Goal: Task Accomplishment & Management: Complete application form

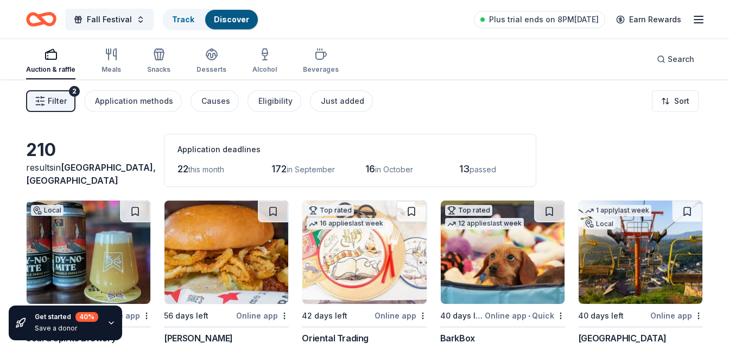
scroll to position [2173, 0]
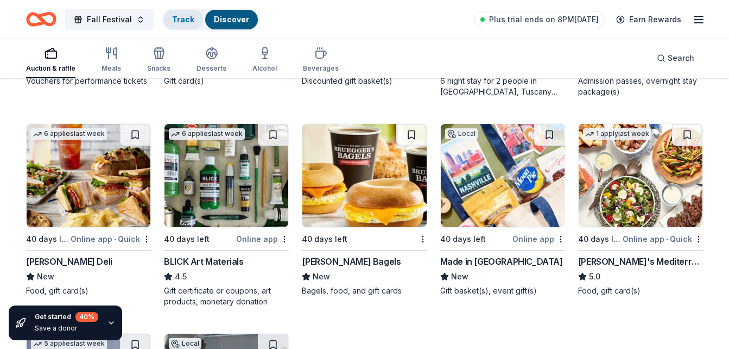
click at [186, 23] on link "Track" at bounding box center [183, 19] width 22 height 9
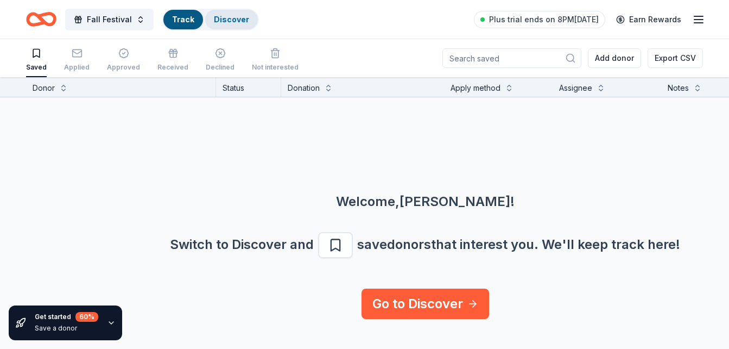
click at [234, 10] on div "Discover" at bounding box center [231, 20] width 53 height 20
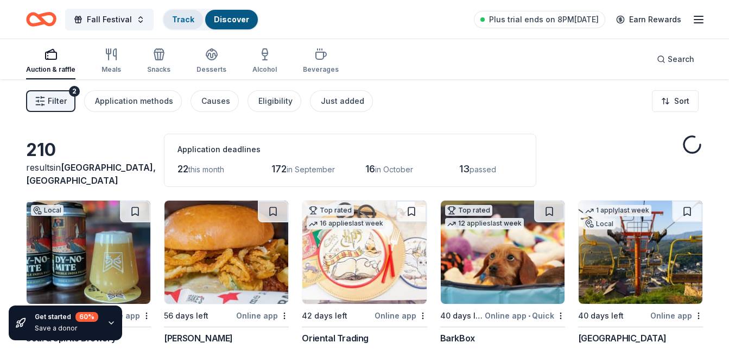
click at [182, 21] on link "Track" at bounding box center [183, 19] width 22 height 9
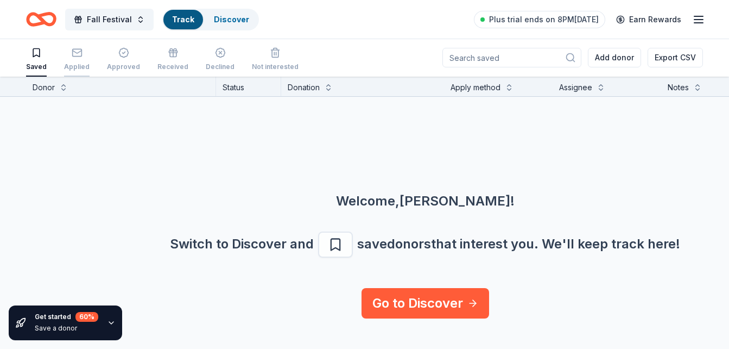
click at [72, 59] on div "Applied" at bounding box center [77, 59] width 26 height 24
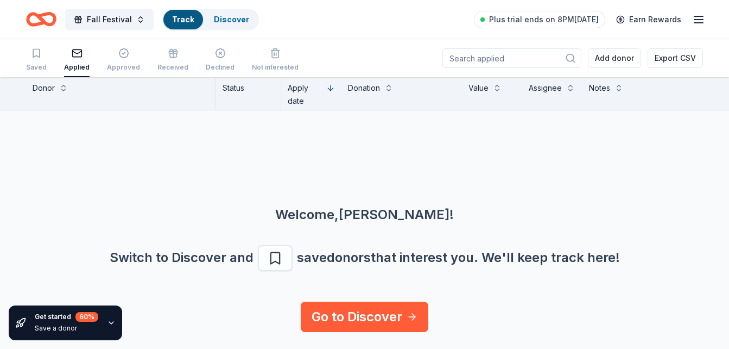
click at [72, 59] on div "Applied" at bounding box center [77, 60] width 26 height 24
click at [162, 59] on div "Received" at bounding box center [172, 60] width 31 height 24
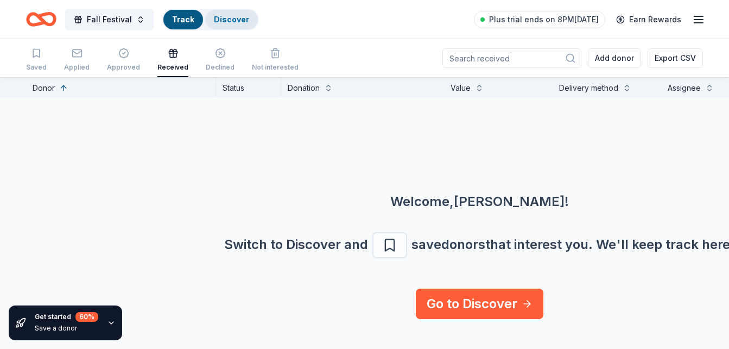
click at [223, 25] on div "Discover" at bounding box center [231, 20] width 53 height 20
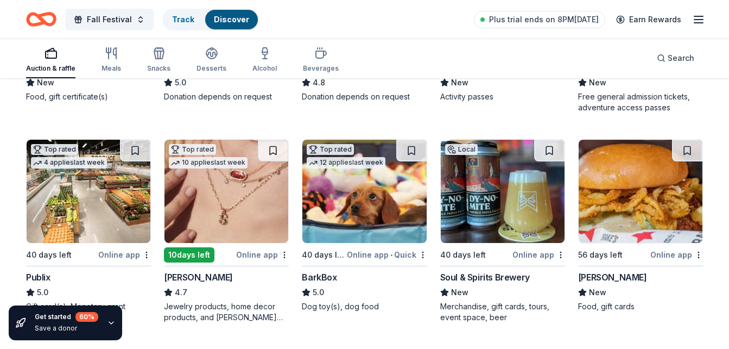
scroll to position [270, 0]
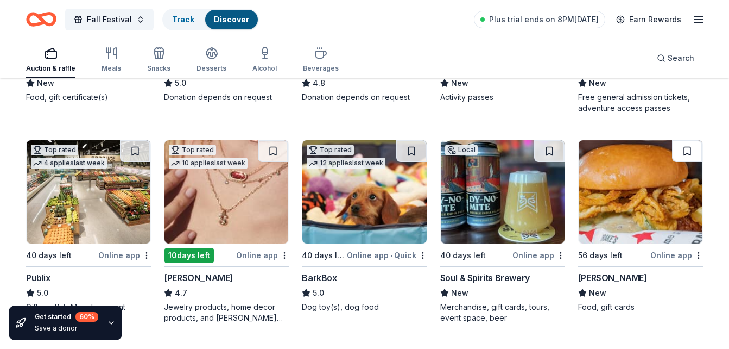
click at [684, 149] on button at bounding box center [687, 151] width 30 height 22
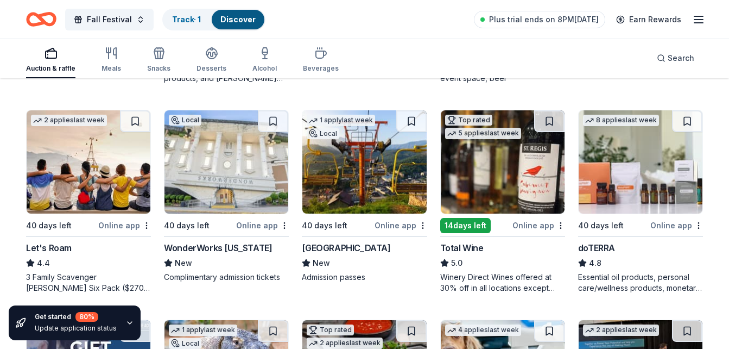
scroll to position [500, 0]
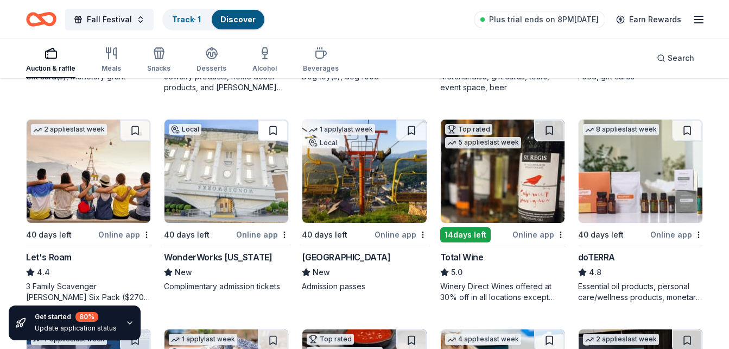
click at [267, 131] on button at bounding box center [273, 130] width 30 height 22
click at [343, 253] on div "Gatlinburg Skypark" at bounding box center [346, 256] width 89 height 13
click at [412, 133] on button at bounding box center [411, 130] width 30 height 22
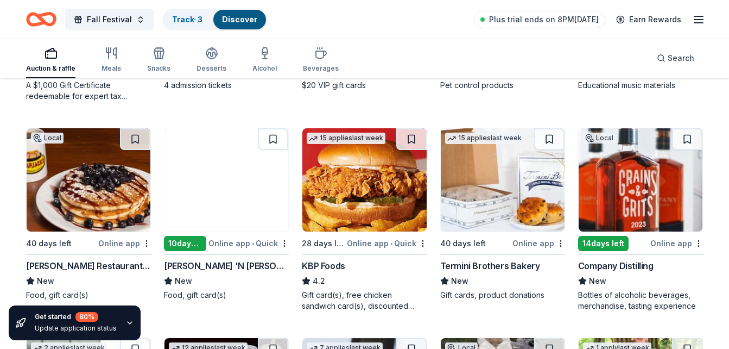
scroll to position [912, 0]
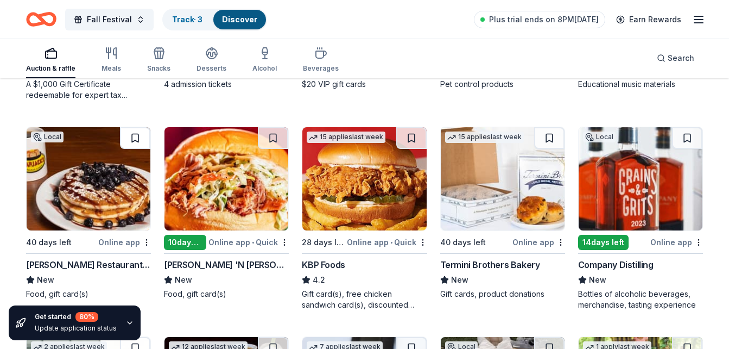
click at [142, 131] on button at bounding box center [135, 138] width 30 height 22
click at [408, 133] on button at bounding box center [411, 138] width 30 height 22
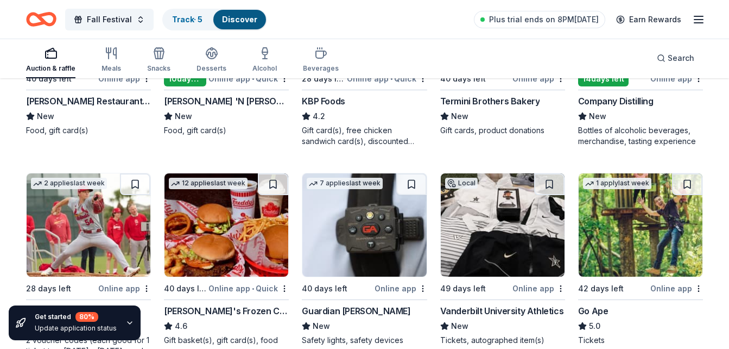
scroll to position [1092, 0]
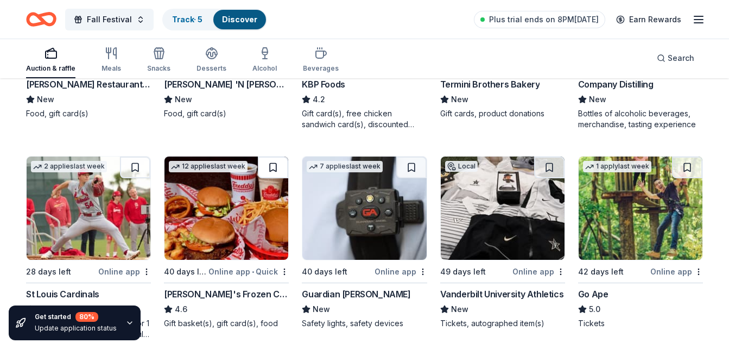
click at [281, 161] on button at bounding box center [273, 167] width 30 height 22
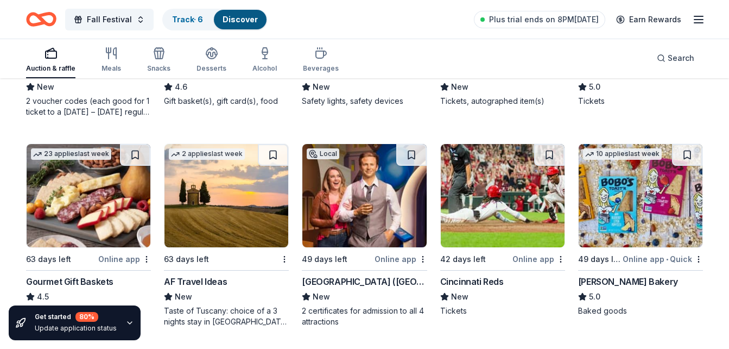
scroll to position [1314, 0]
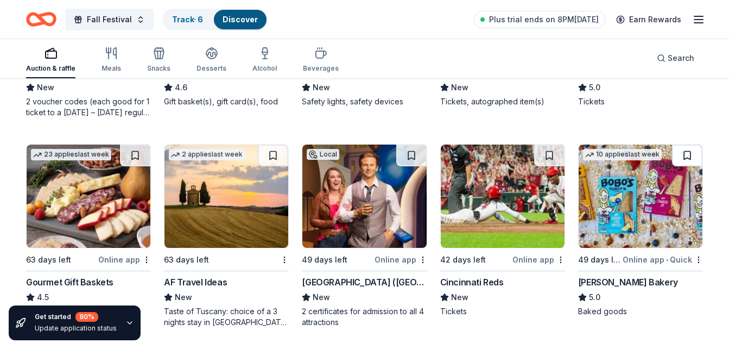
click at [682, 158] on button at bounding box center [687, 155] width 30 height 22
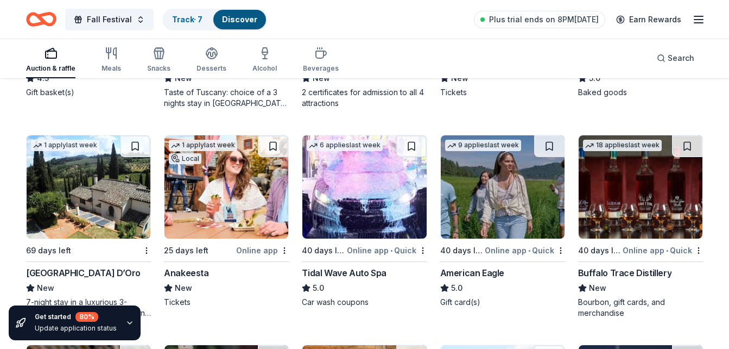
scroll to position [1533, 0]
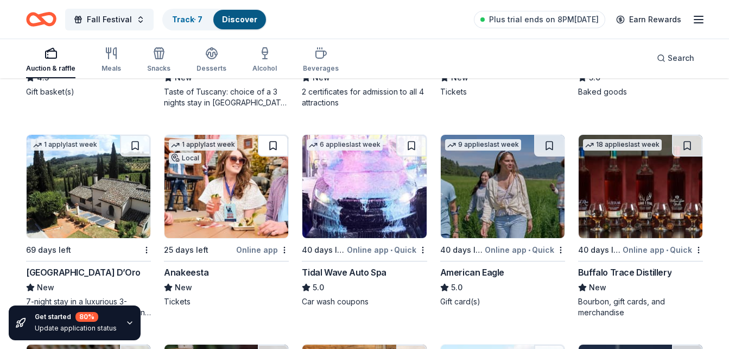
click at [274, 139] on button at bounding box center [273, 146] width 30 height 22
click at [551, 148] on button at bounding box center [549, 146] width 30 height 22
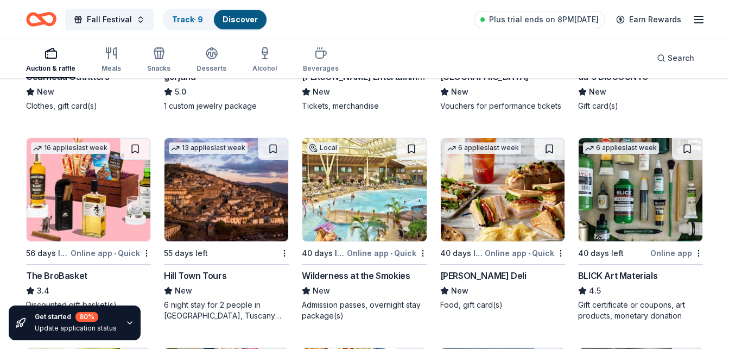
scroll to position [2148, 0]
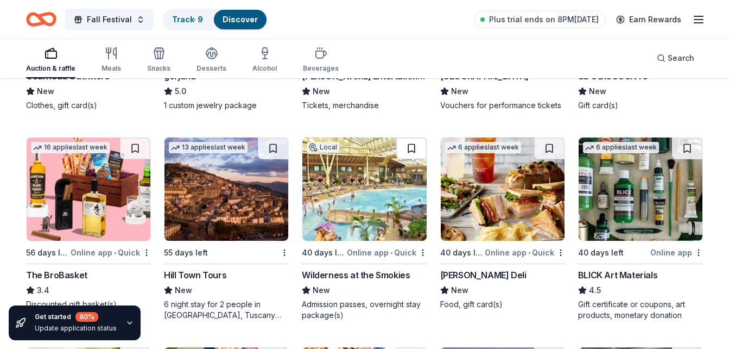
click at [406, 149] on button at bounding box center [411, 148] width 30 height 22
click at [513, 197] on img at bounding box center [503, 188] width 124 height 103
click at [550, 143] on button at bounding box center [549, 148] width 30 height 22
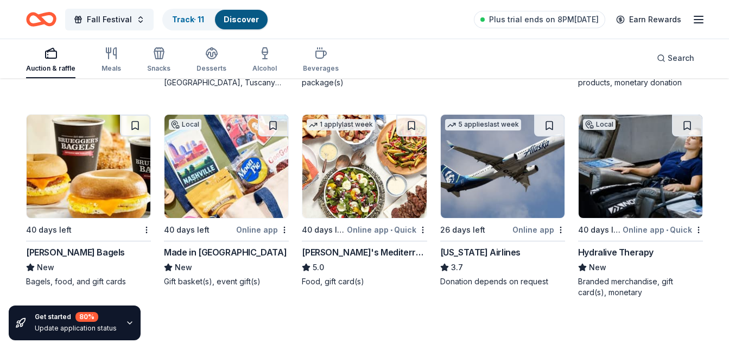
scroll to position [2381, 0]
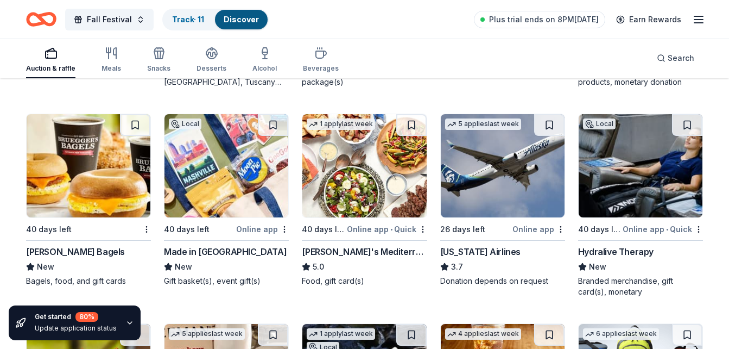
click at [264, 173] on img at bounding box center [227, 165] width 124 height 103
click at [265, 127] on button at bounding box center [273, 125] width 30 height 22
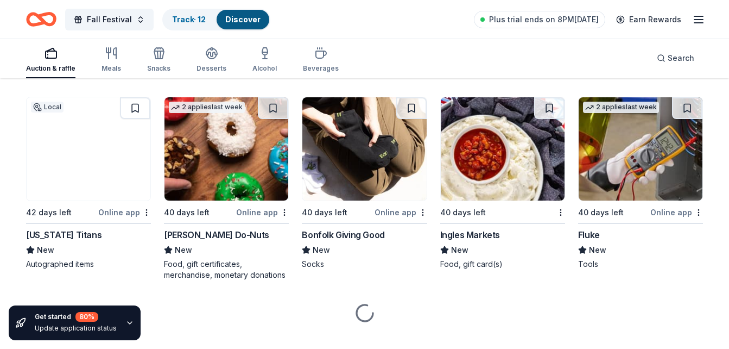
scroll to position [2836, 0]
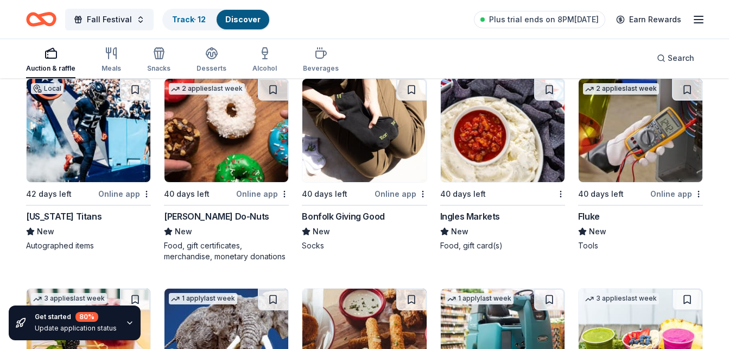
click at [72, 155] on img at bounding box center [89, 130] width 124 height 103
click at [143, 93] on button at bounding box center [135, 90] width 30 height 22
click at [550, 88] on button at bounding box center [549, 90] width 30 height 22
click at [514, 135] on img at bounding box center [503, 130] width 124 height 103
click at [551, 87] on button at bounding box center [551, 90] width 28 height 22
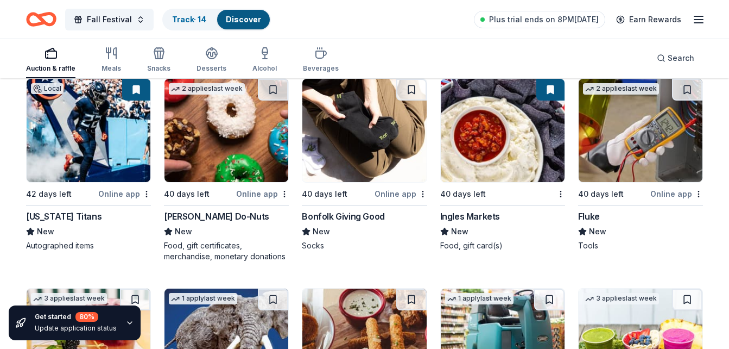
click at [550, 92] on button at bounding box center [551, 90] width 28 height 22
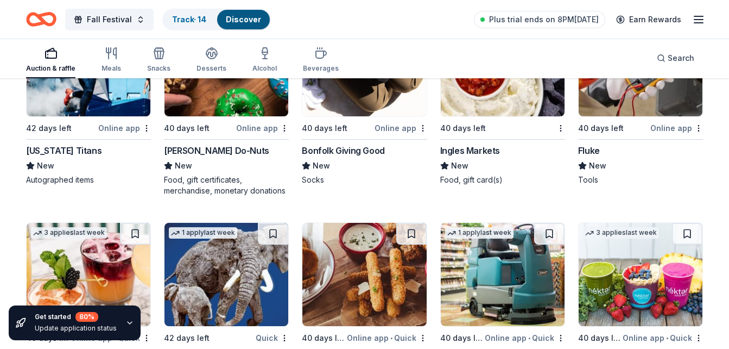
scroll to position [2901, 0]
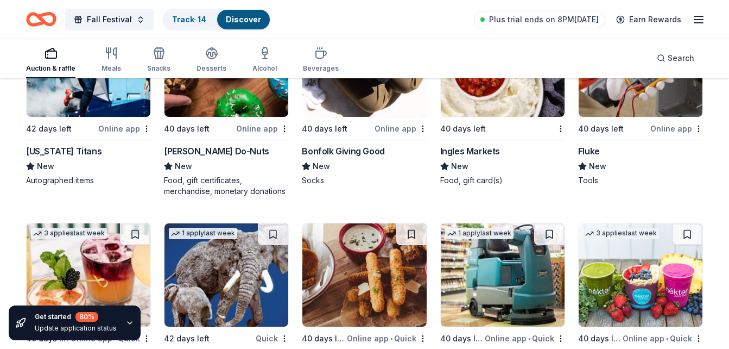
click at [590, 98] on img at bounding box center [641, 65] width 124 height 103
click at [204, 17] on link "Track · 14" at bounding box center [189, 19] width 34 height 9
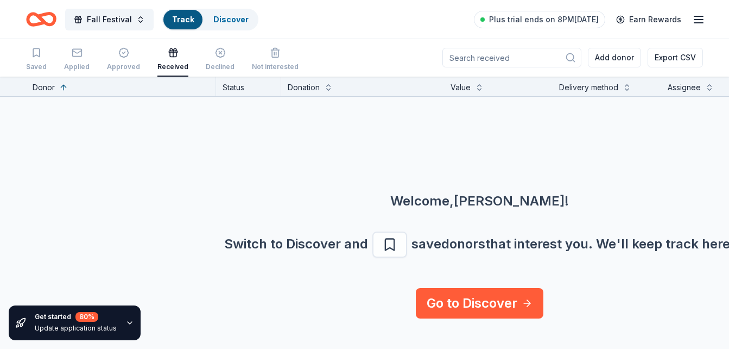
scroll to position [1, 0]
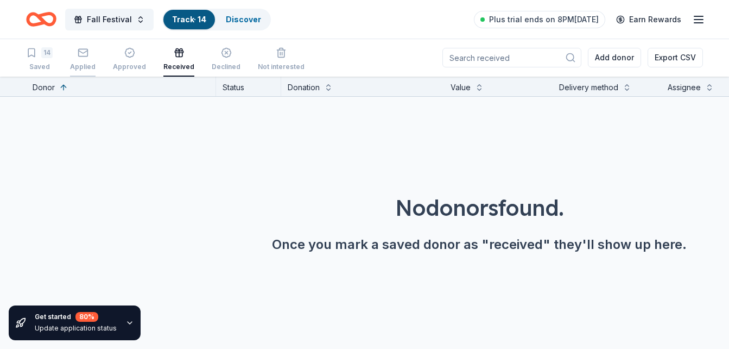
click at [83, 62] on div "Applied" at bounding box center [83, 66] width 26 height 9
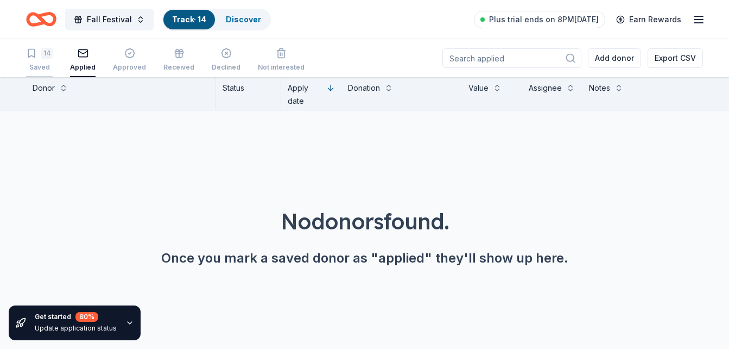
click at [34, 59] on div "14 Saved" at bounding box center [39, 60] width 27 height 24
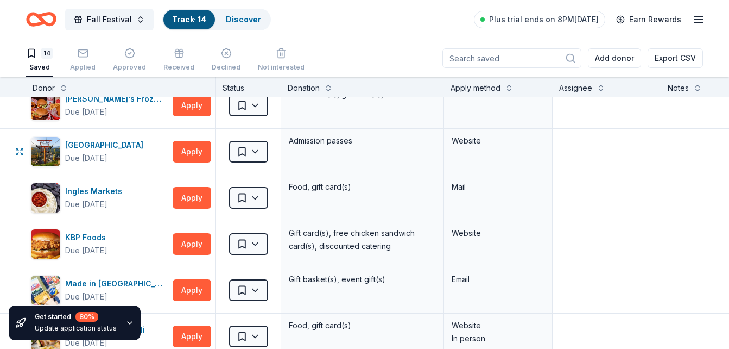
scroll to position [251, 0]
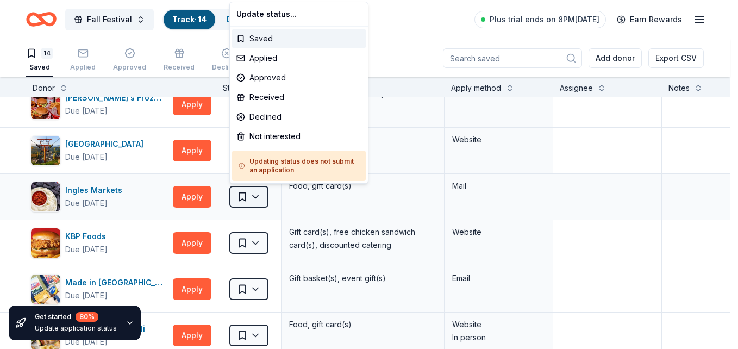
click at [257, 197] on html "Fall Festival Track · 14 Discover Plus trial ends on 8PM, 8/22 Earn Rewards 14 …" at bounding box center [369, 174] width 738 height 349
click at [267, 134] on div "Not interested" at bounding box center [299, 137] width 134 height 20
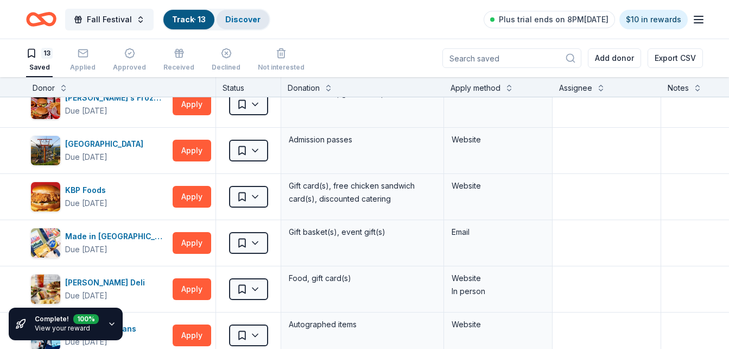
click at [236, 22] on link "Discover" at bounding box center [242, 19] width 35 height 9
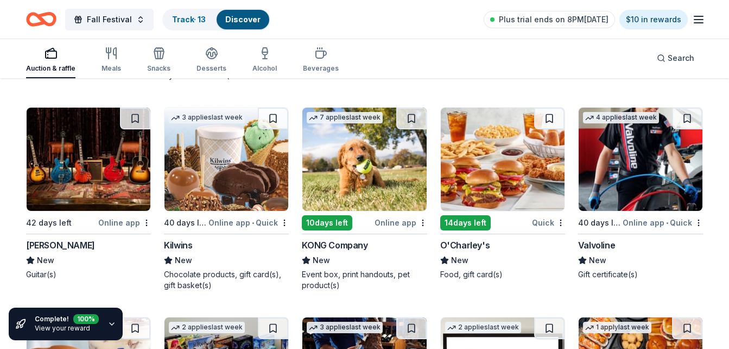
scroll to position [3227, 0]
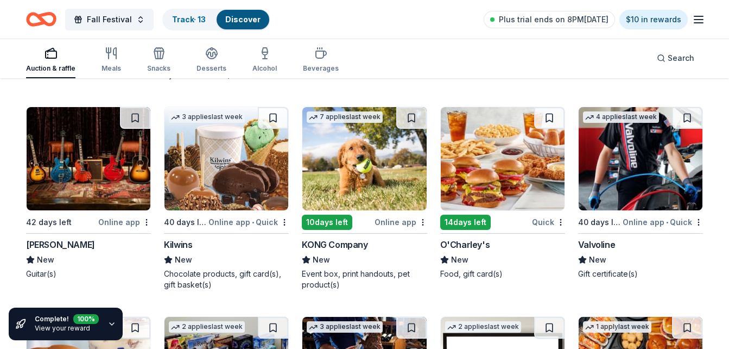
click at [65, 181] on img at bounding box center [89, 158] width 124 height 103
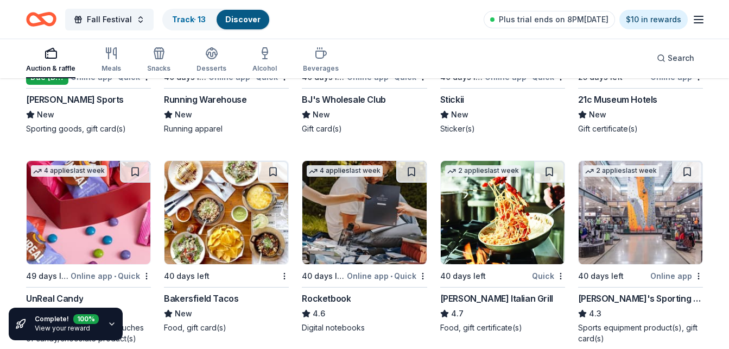
scroll to position [4035, 0]
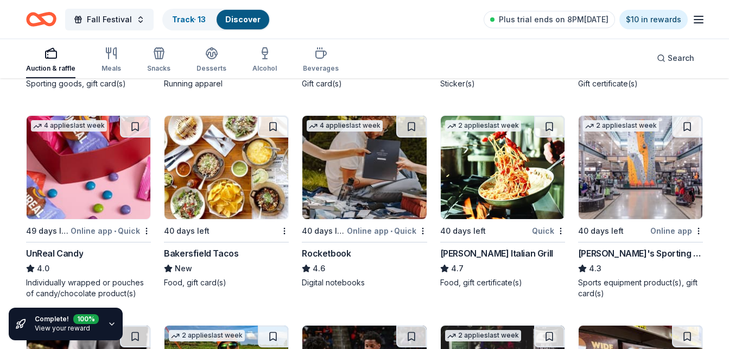
click at [56, 196] on img at bounding box center [89, 167] width 124 height 103
click at [134, 127] on button at bounding box center [135, 127] width 30 height 22
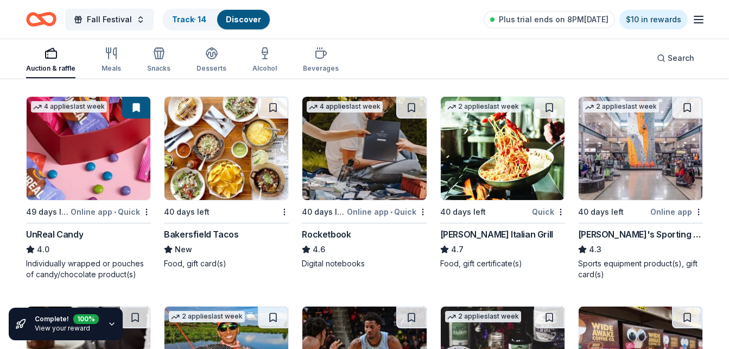
scroll to position [4055, 0]
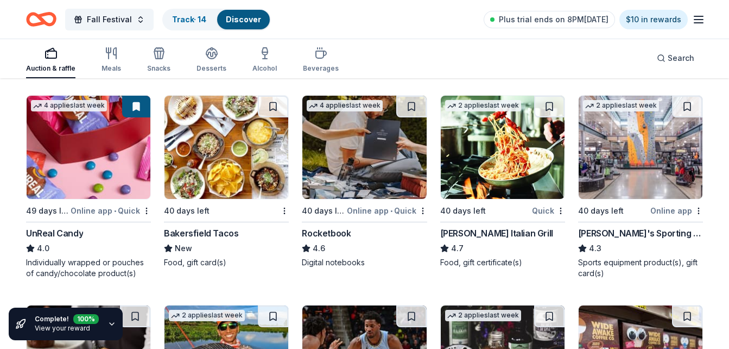
click at [523, 156] on img at bounding box center [503, 147] width 124 height 103
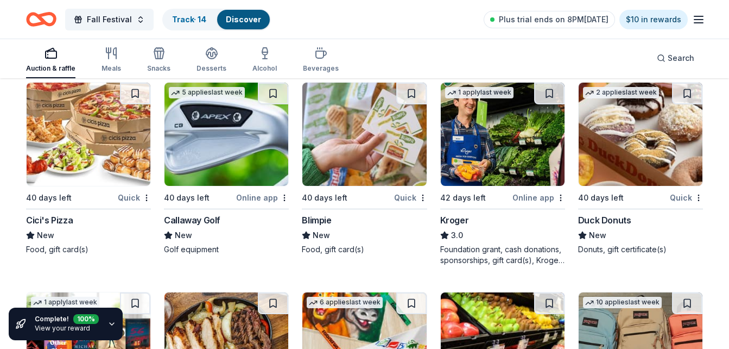
scroll to position [4700, 0]
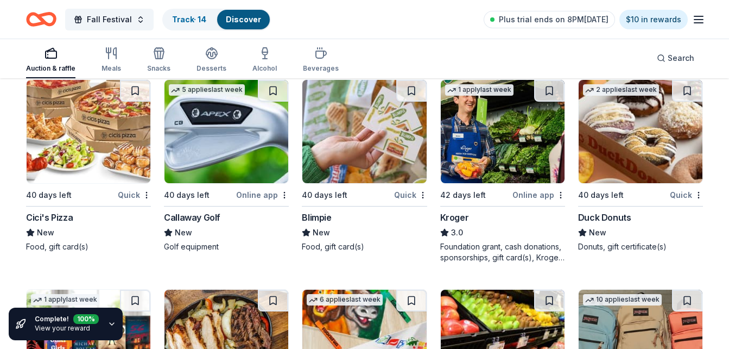
click at [229, 156] on img at bounding box center [227, 131] width 124 height 103
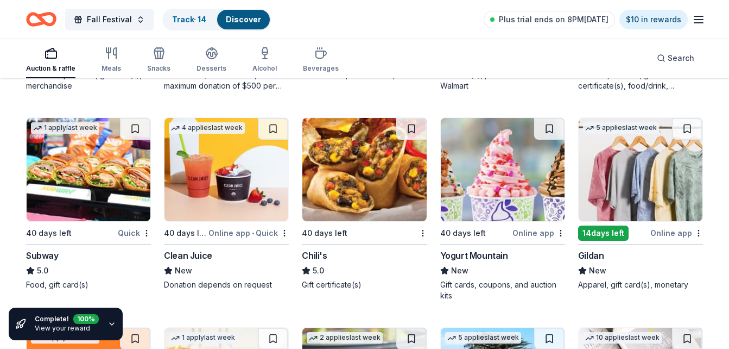
scroll to position [5279, 0]
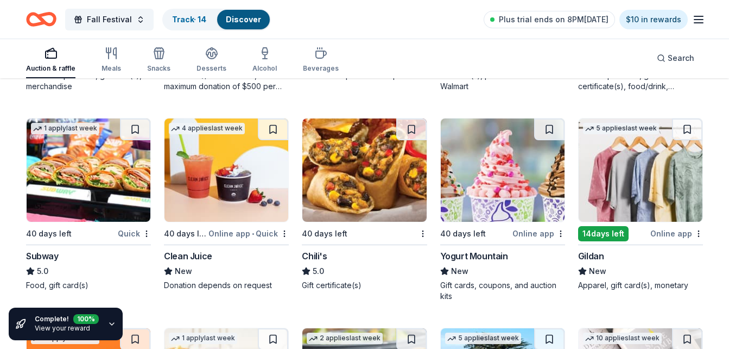
click at [616, 177] on img at bounding box center [641, 169] width 124 height 103
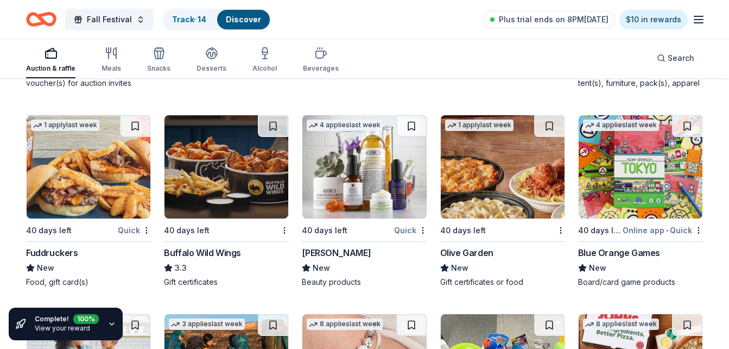
scroll to position [5913, 0]
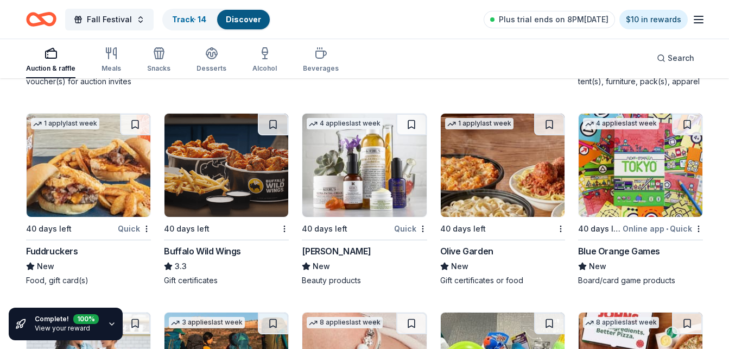
click at [261, 173] on img at bounding box center [227, 165] width 124 height 103
click at [506, 172] on img at bounding box center [503, 165] width 124 height 103
click at [620, 159] on img at bounding box center [641, 165] width 124 height 103
click at [685, 124] on button at bounding box center [687, 125] width 30 height 22
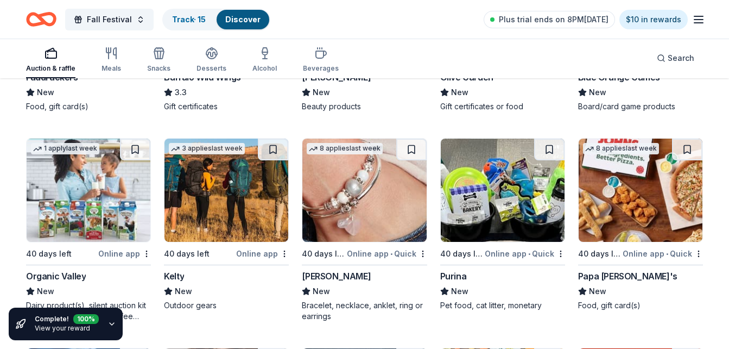
scroll to position [6086, 0]
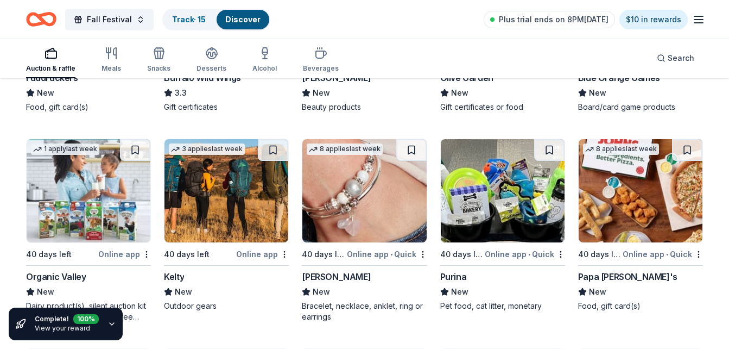
click at [635, 211] on img at bounding box center [641, 190] width 124 height 103
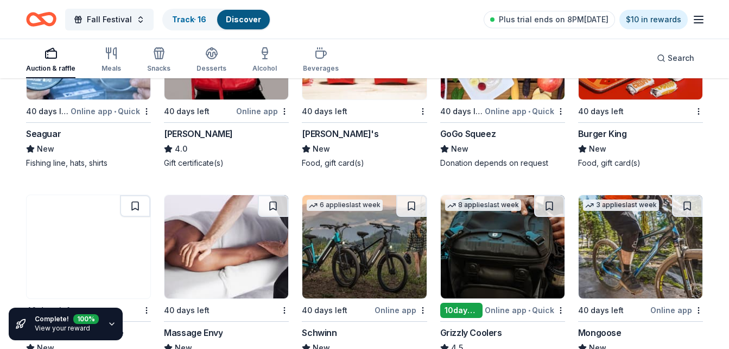
scroll to position [6533, 0]
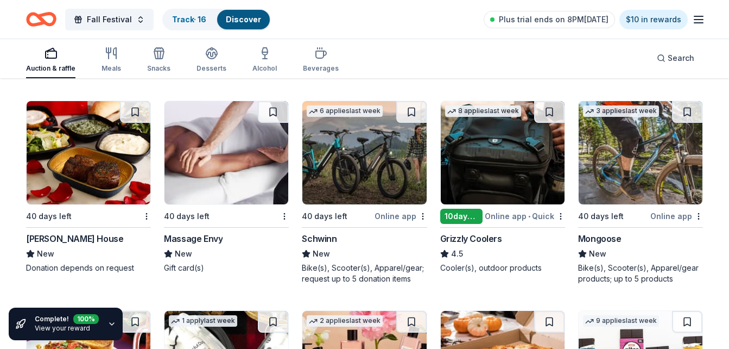
click at [102, 193] on img at bounding box center [89, 152] width 124 height 103
click at [111, 182] on img at bounding box center [89, 152] width 124 height 103
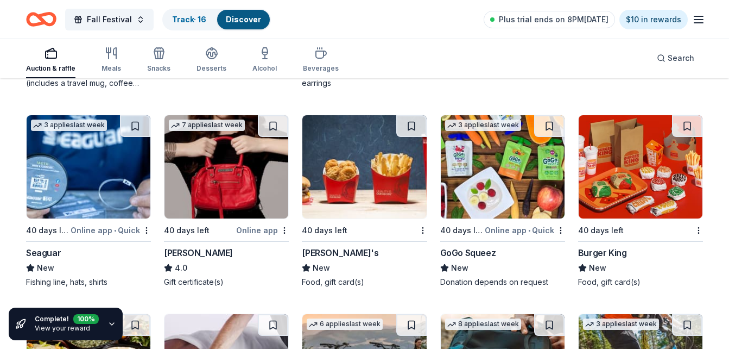
scroll to position [6323, 0]
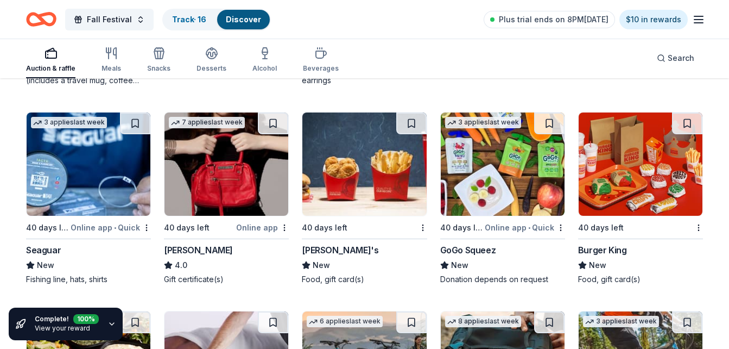
click at [381, 151] on img at bounding box center [364, 163] width 124 height 103
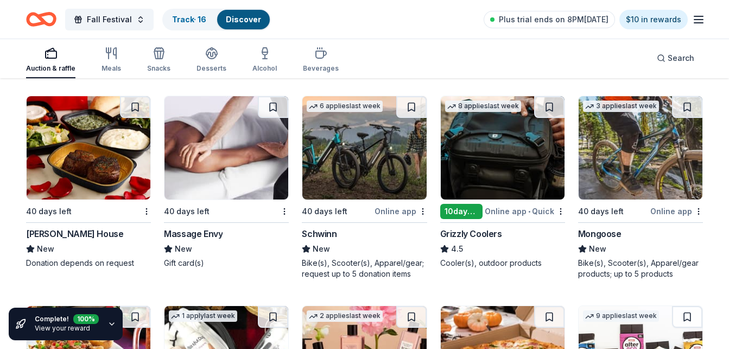
scroll to position [6531, 0]
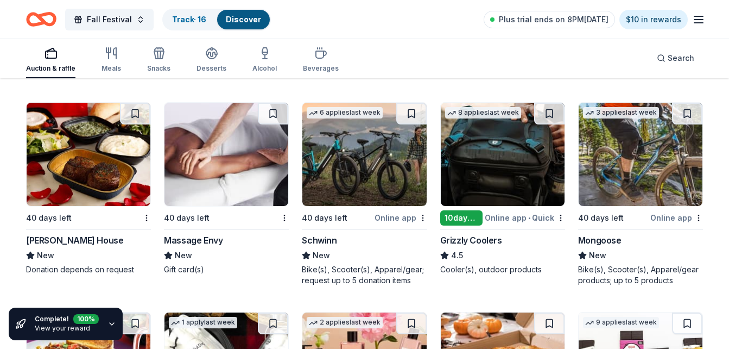
click at [348, 177] on img at bounding box center [364, 154] width 124 height 103
click at [413, 112] on button at bounding box center [411, 114] width 30 height 22
click at [461, 159] on img at bounding box center [503, 154] width 124 height 103
click at [541, 121] on button at bounding box center [549, 114] width 30 height 22
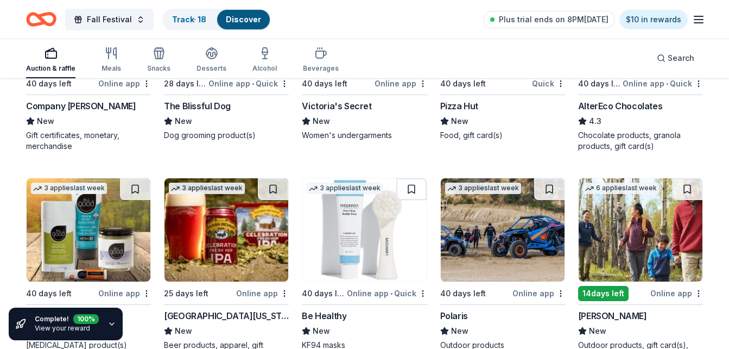
scroll to position [6922, 0]
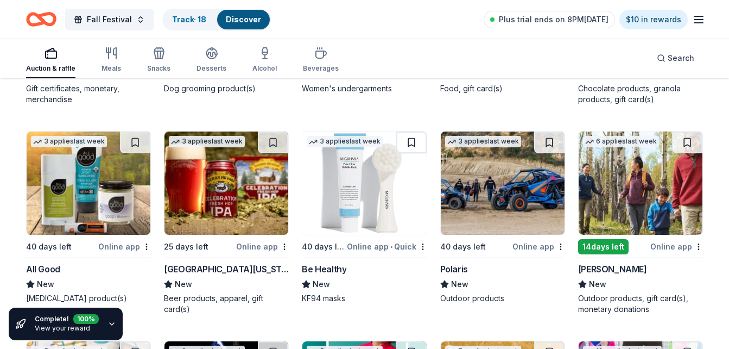
click at [83, 174] on img at bounding box center [89, 182] width 124 height 103
click at [482, 190] on img at bounding box center [503, 182] width 124 height 103
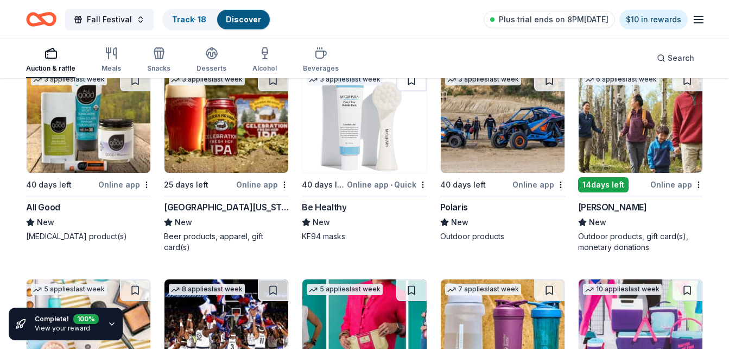
scroll to position [6984, 0]
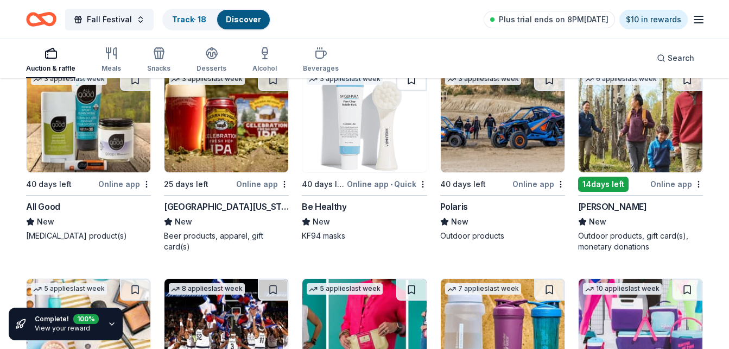
click at [634, 128] on img at bounding box center [641, 120] width 124 height 103
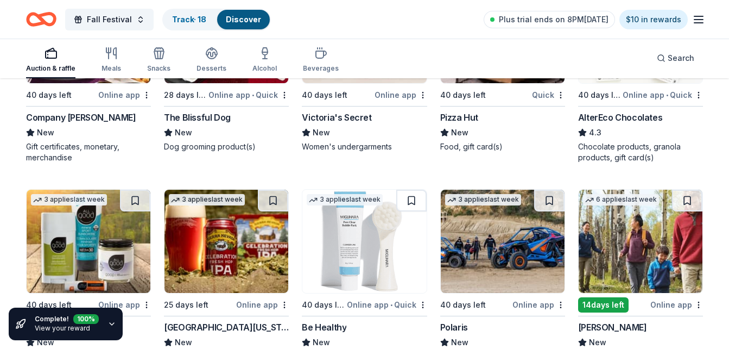
scroll to position [6863, 0]
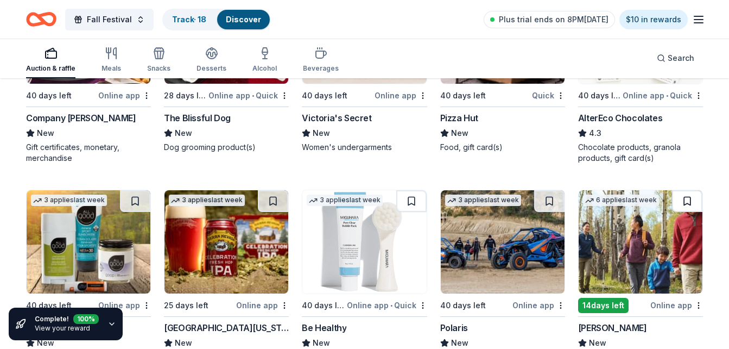
click at [672, 202] on button at bounding box center [687, 201] width 30 height 22
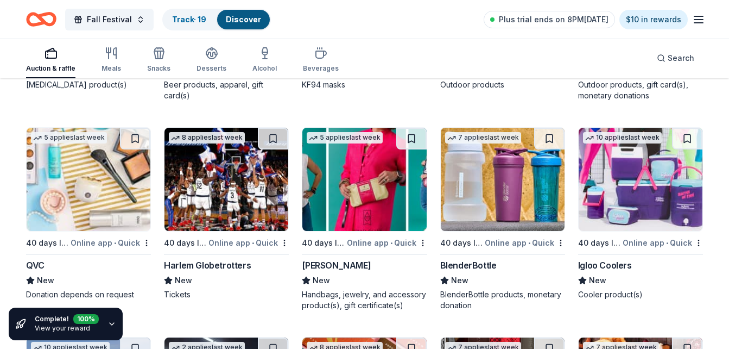
scroll to position [7136, 0]
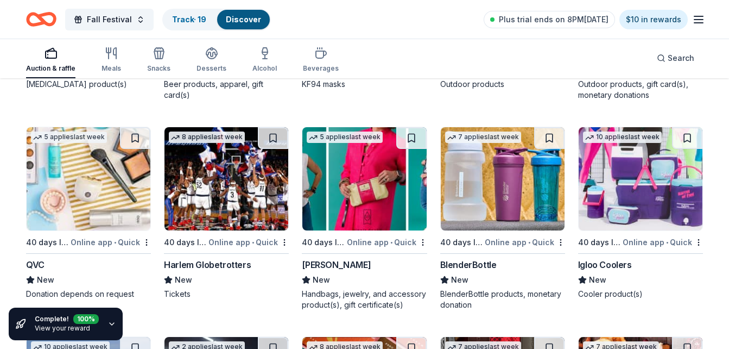
click at [525, 167] on img at bounding box center [503, 178] width 124 height 103
click at [546, 142] on button at bounding box center [549, 138] width 30 height 22
click at [656, 179] on img at bounding box center [641, 178] width 124 height 103
click at [687, 136] on button at bounding box center [687, 138] width 30 height 22
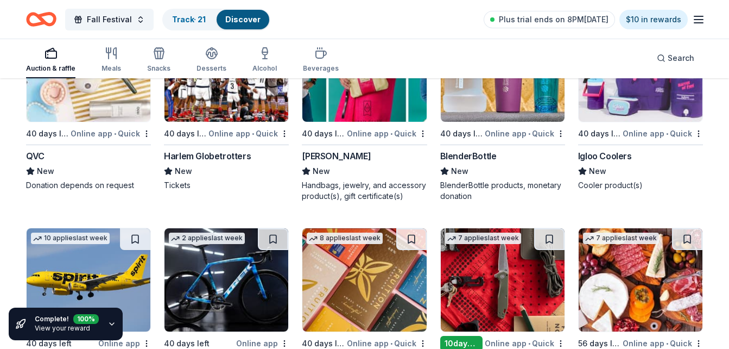
scroll to position [7360, 0]
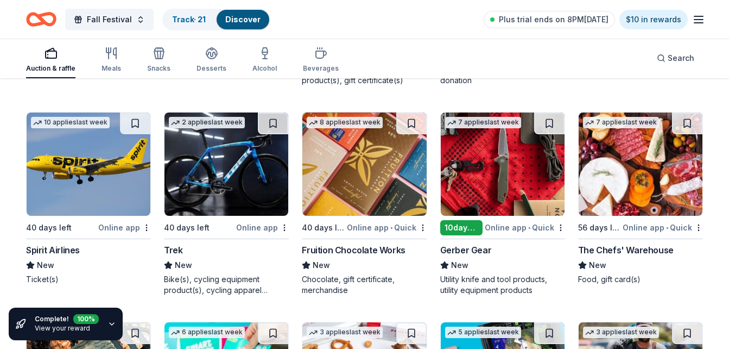
click at [221, 180] on img at bounding box center [227, 163] width 124 height 103
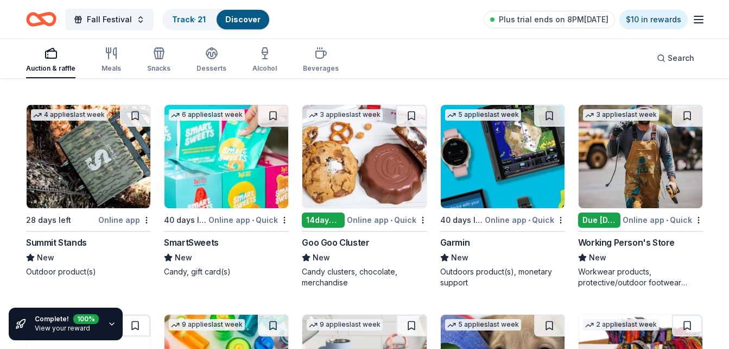
scroll to position [7579, 0]
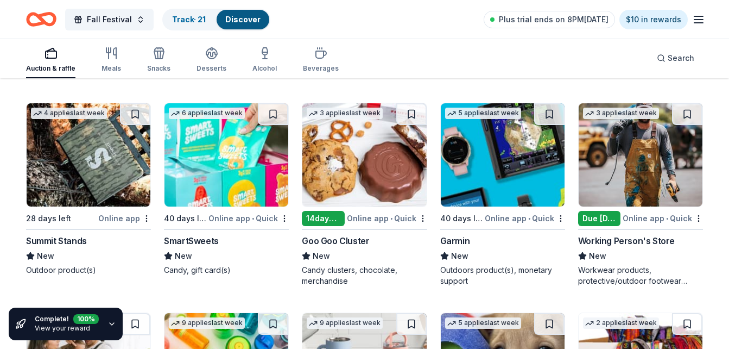
click at [256, 165] on img at bounding box center [227, 154] width 124 height 103
click at [350, 163] on img at bounding box center [364, 154] width 124 height 103
click at [404, 114] on button at bounding box center [411, 114] width 30 height 22
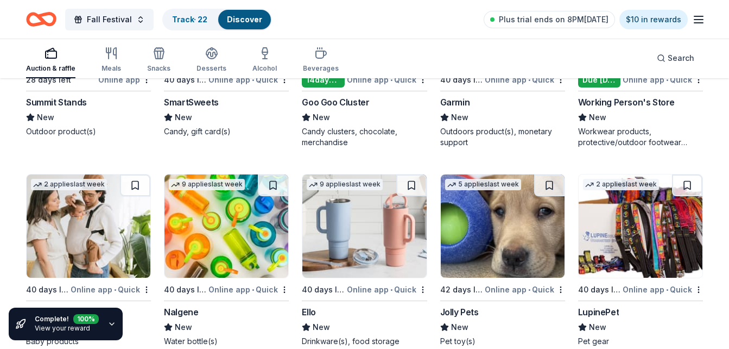
scroll to position [7794, 0]
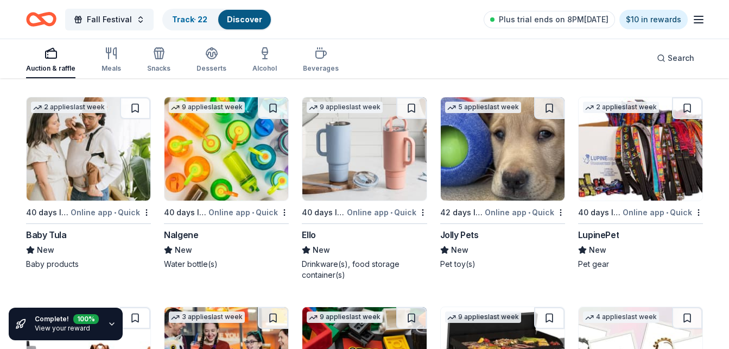
click at [365, 166] on img at bounding box center [364, 148] width 124 height 103
click at [408, 108] on button at bounding box center [411, 108] width 30 height 22
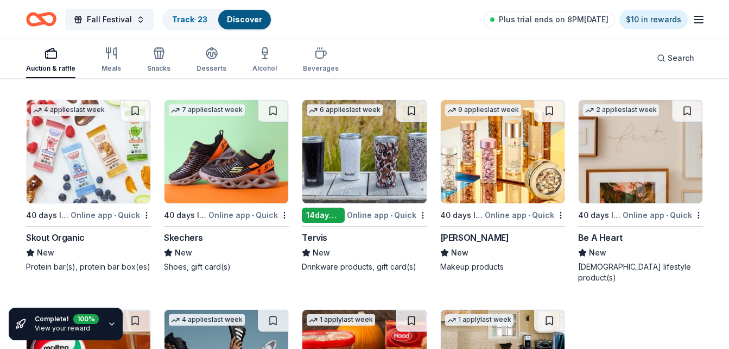
scroll to position [8543, 0]
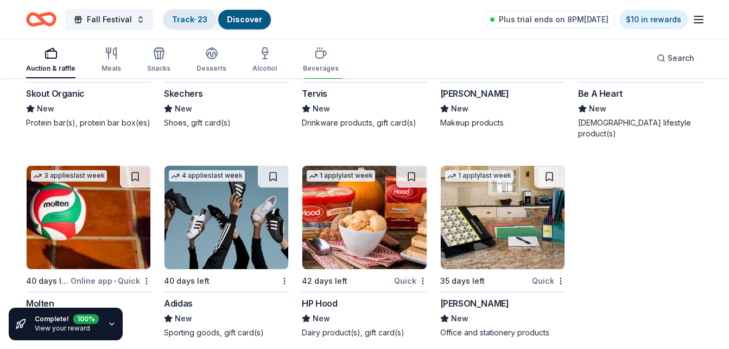
click at [178, 15] on link "Track · 23" at bounding box center [189, 19] width 35 height 9
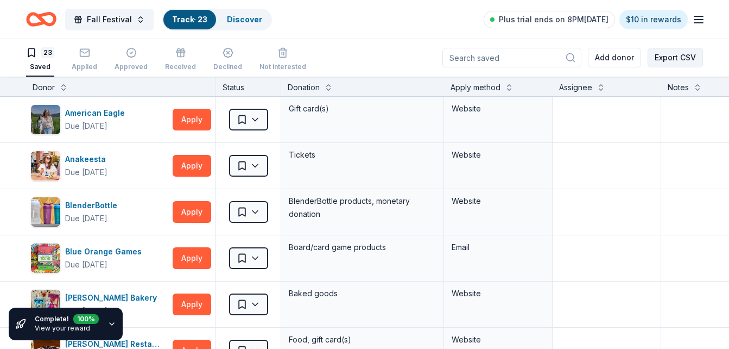
click at [676, 58] on button "Export CSV" at bounding box center [675, 58] width 55 height 20
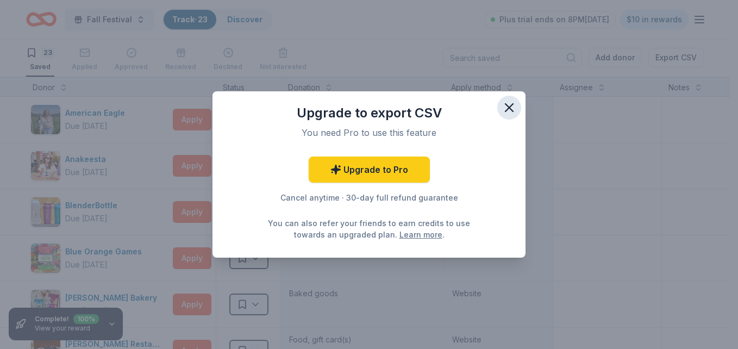
click at [503, 102] on icon "button" at bounding box center [508, 107] width 15 height 15
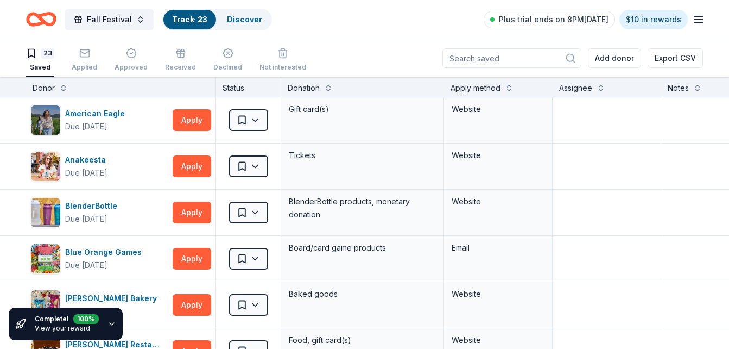
click at [111, 324] on icon "button" at bounding box center [112, 324] width 4 height 2
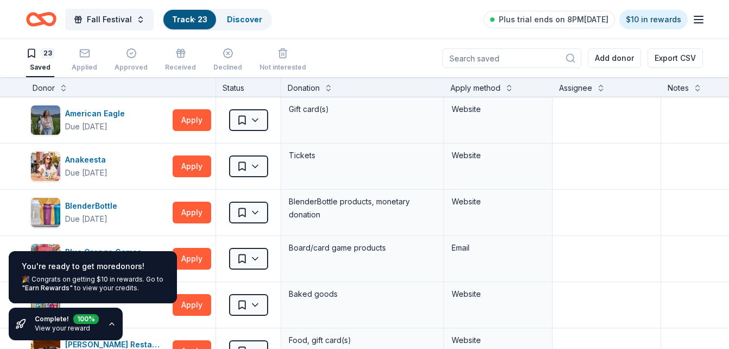
click at [111, 324] on icon "button" at bounding box center [112, 324] width 4 height 2
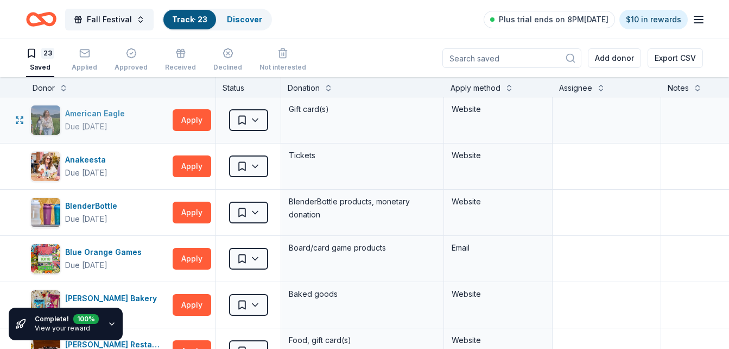
drag, startPoint x: 118, startPoint y: 107, endPoint x: 68, endPoint y: 113, distance: 50.9
click at [68, 113] on div "American Eagle Due in 40 days" at bounding box center [99, 120] width 138 height 30
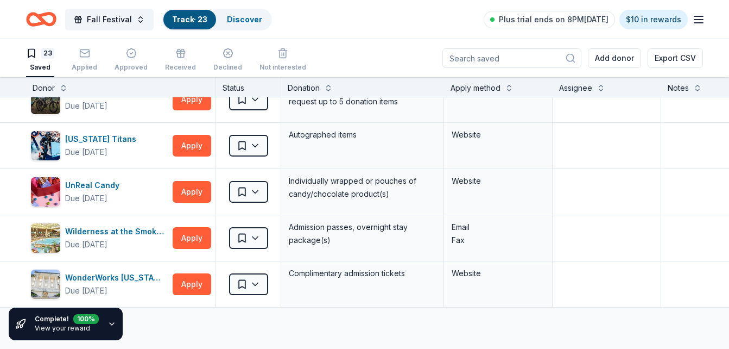
scroll to position [858, 0]
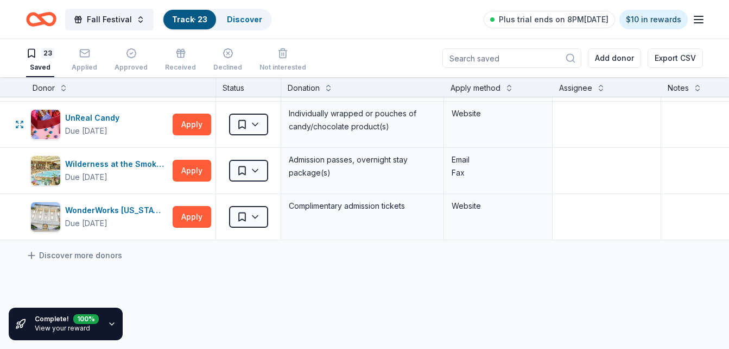
click at [184, 116] on button "Apply" at bounding box center [192, 125] width 39 height 22
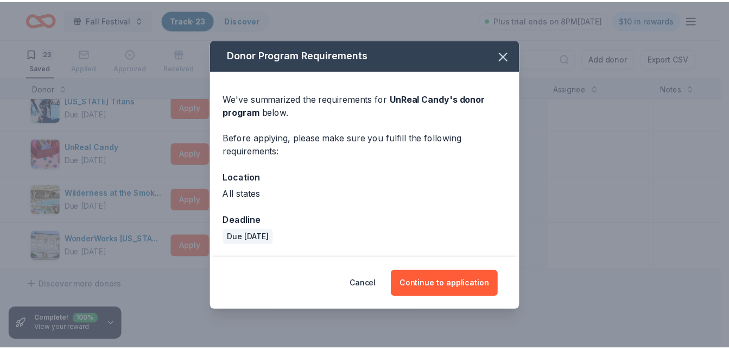
scroll to position [894, 0]
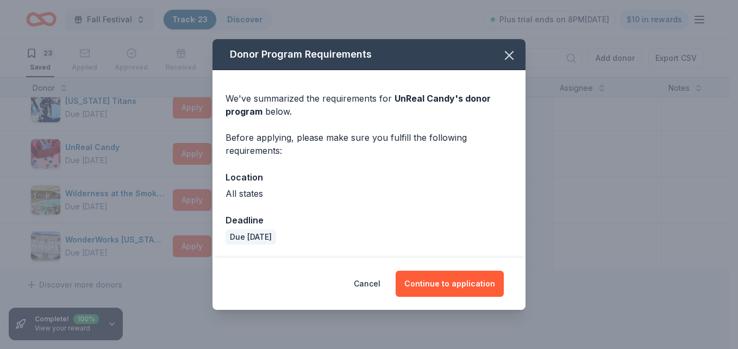
click at [495, 56] on div "Donor Program Requirements" at bounding box center [368, 54] width 313 height 31
click at [505, 55] on icon "button" at bounding box center [508, 55] width 15 height 15
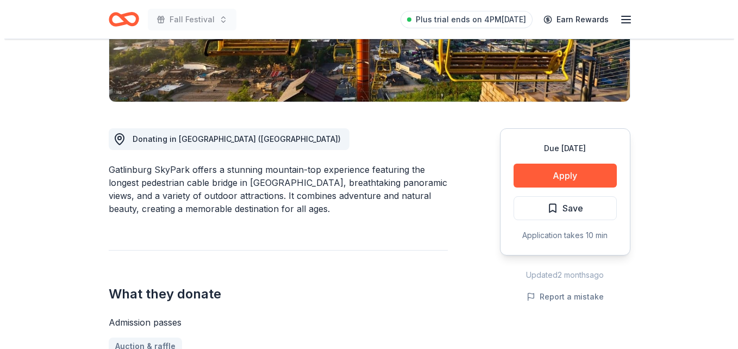
scroll to position [228, 0]
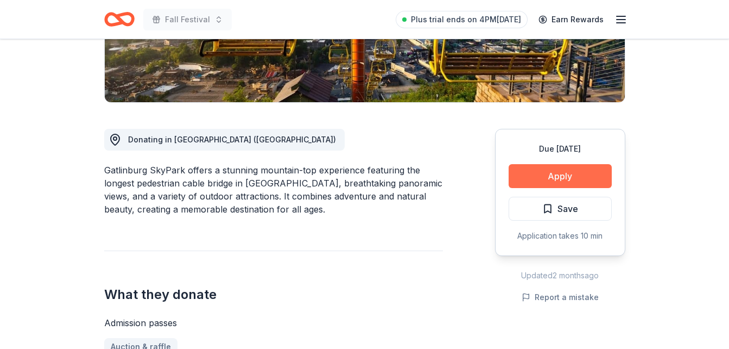
click at [530, 187] on button "Apply" at bounding box center [560, 176] width 103 height 24
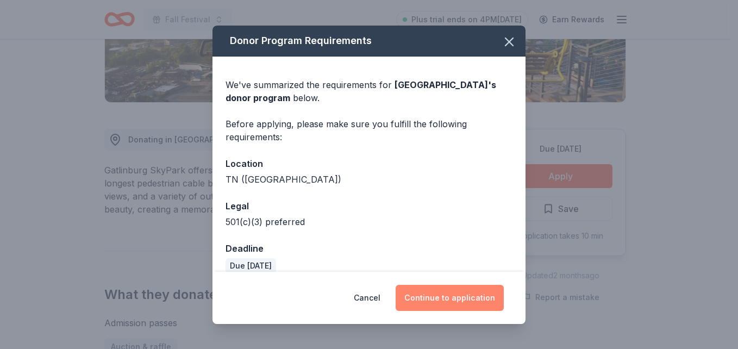
click at [446, 295] on button "Continue to application" at bounding box center [449, 298] width 108 height 26
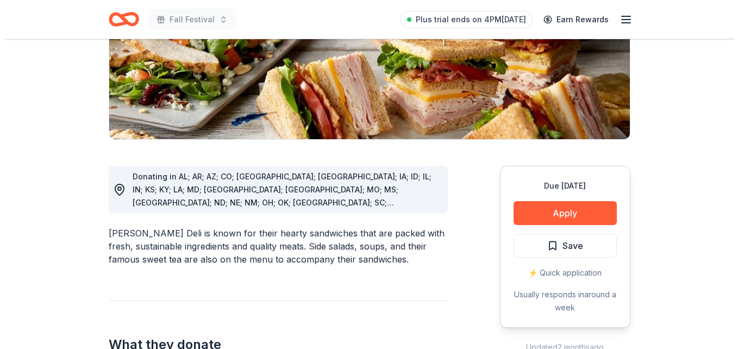
scroll to position [192, 0]
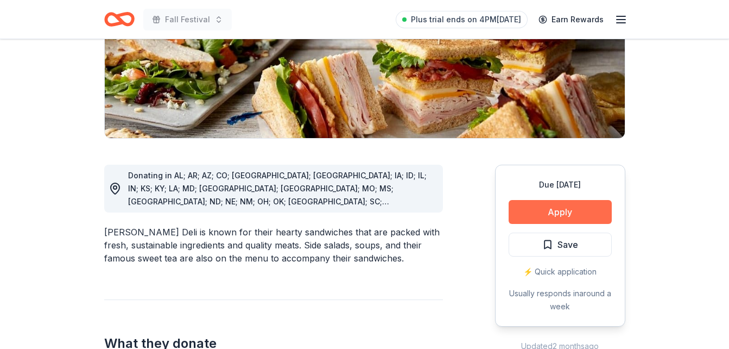
click at [533, 207] on button "Apply" at bounding box center [560, 212] width 103 height 24
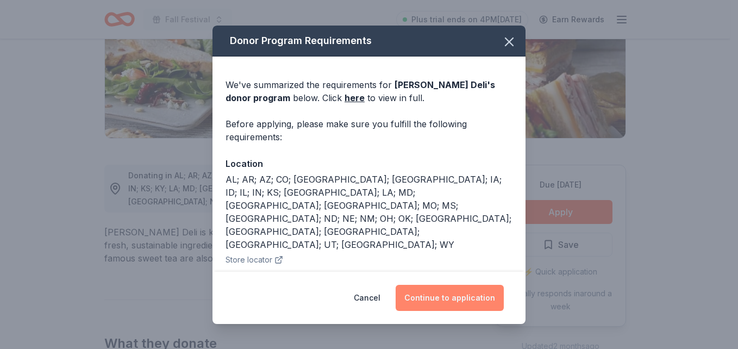
click at [467, 293] on button "Continue to application" at bounding box center [449, 298] width 108 height 26
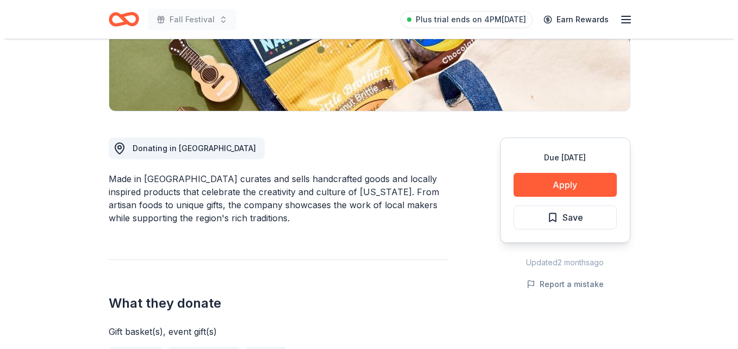
scroll to position [221, 0]
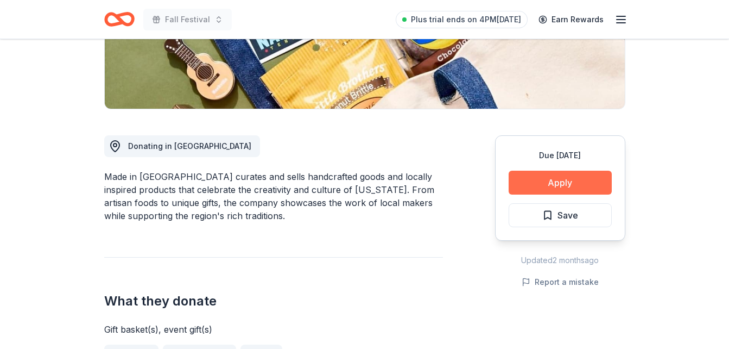
click at [555, 181] on button "Apply" at bounding box center [560, 183] width 103 height 24
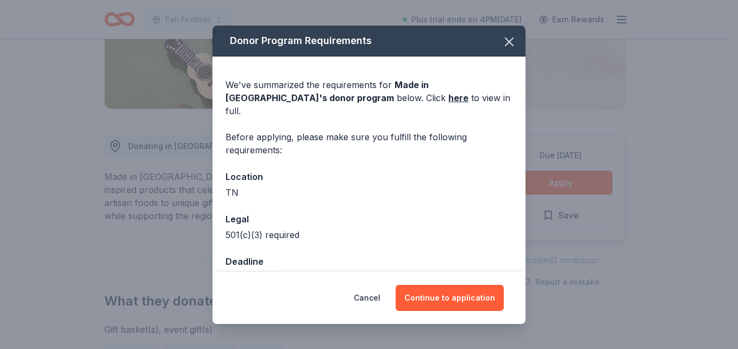
scroll to position [15, 0]
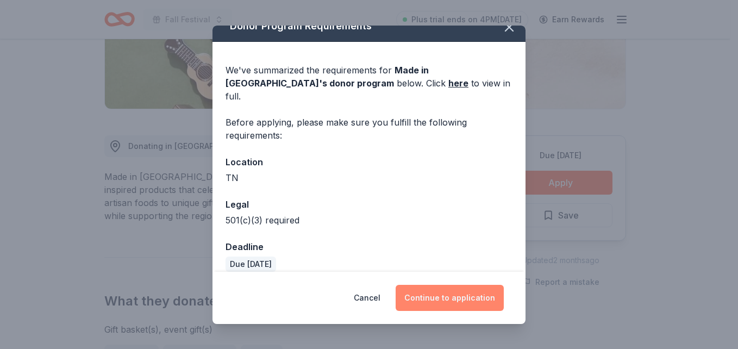
click at [449, 293] on button "Continue to application" at bounding box center [449, 298] width 108 height 26
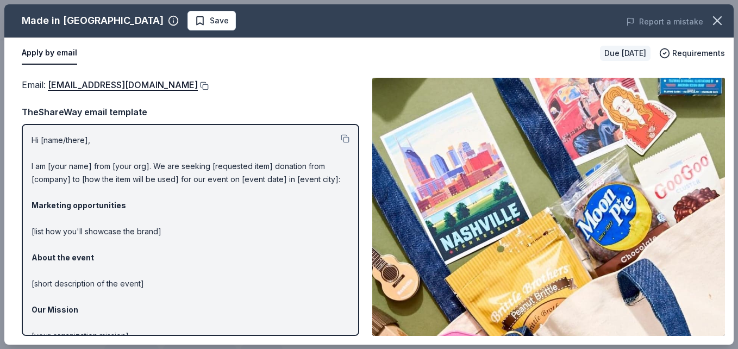
click at [198, 86] on button at bounding box center [203, 85] width 11 height 9
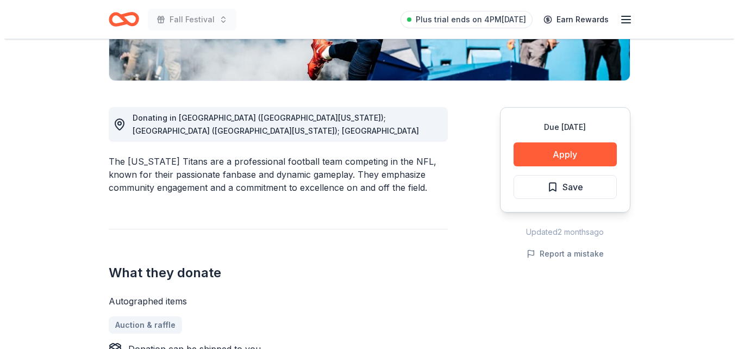
scroll to position [250, 0]
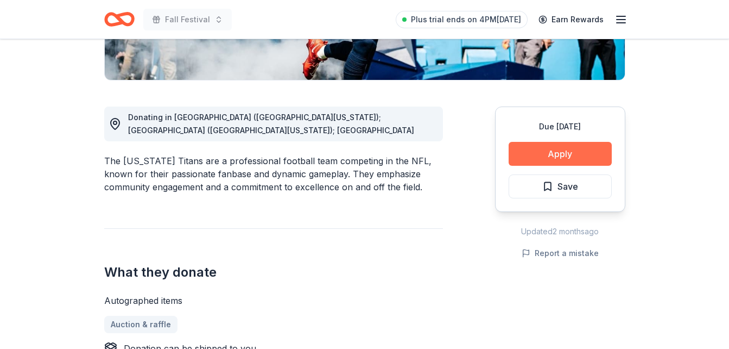
click at [541, 156] on button "Apply" at bounding box center [560, 154] width 103 height 24
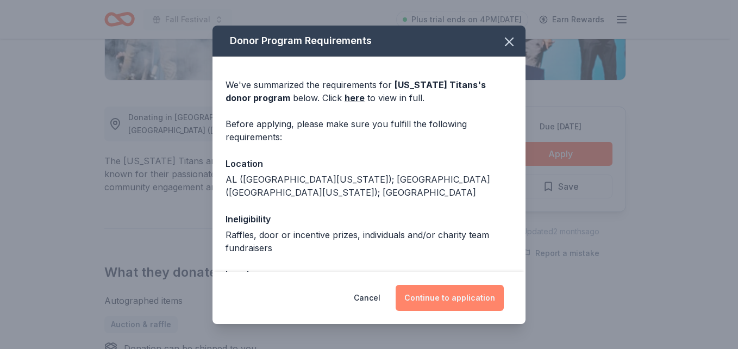
click at [453, 301] on button "Continue to application" at bounding box center [449, 298] width 108 height 26
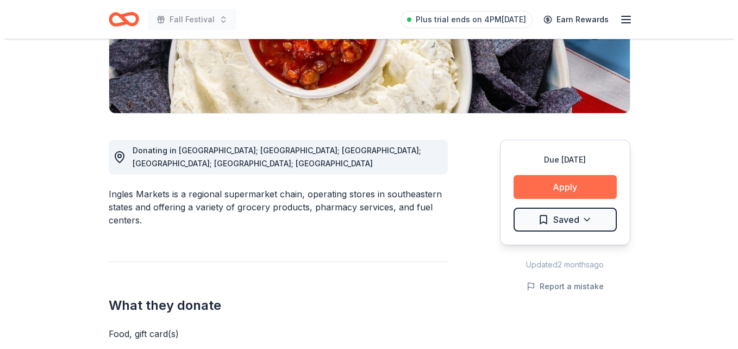
scroll to position [217, 0]
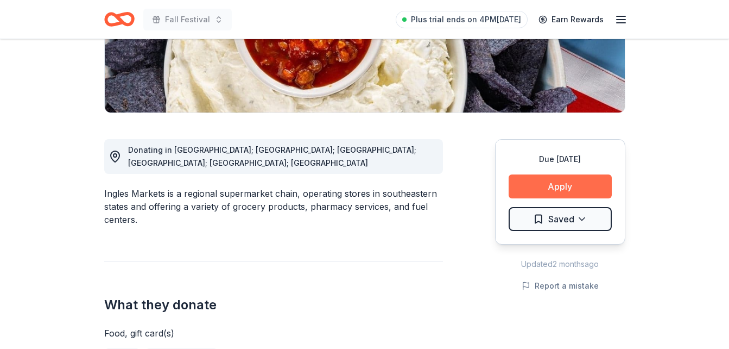
click at [542, 180] on button "Apply" at bounding box center [560, 186] width 103 height 24
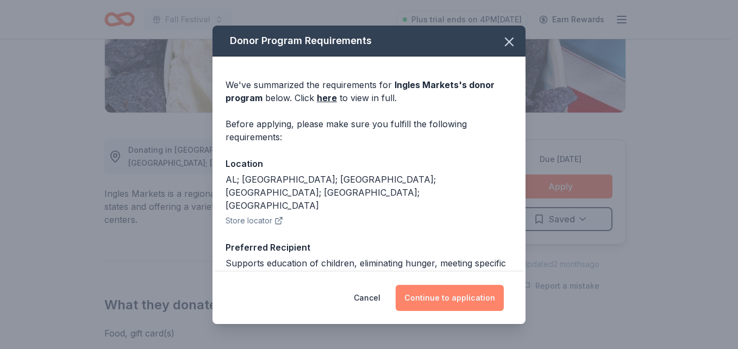
click at [466, 297] on button "Continue to application" at bounding box center [449, 298] width 108 height 26
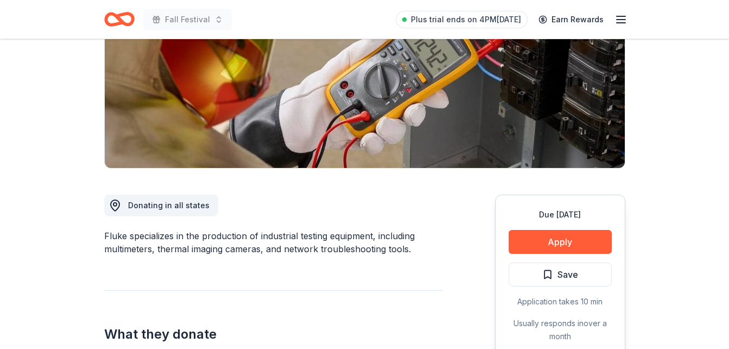
scroll to position [163, 0]
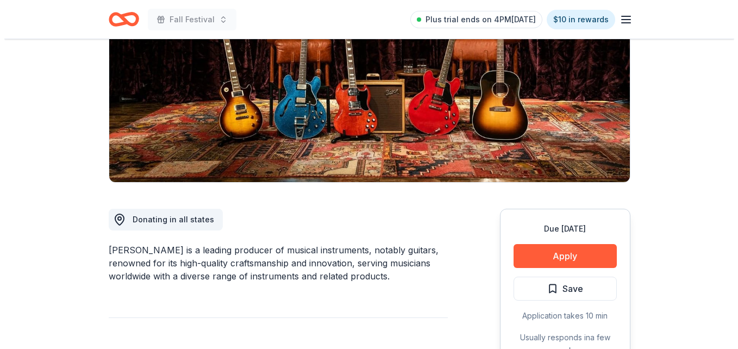
scroll to position [150, 0]
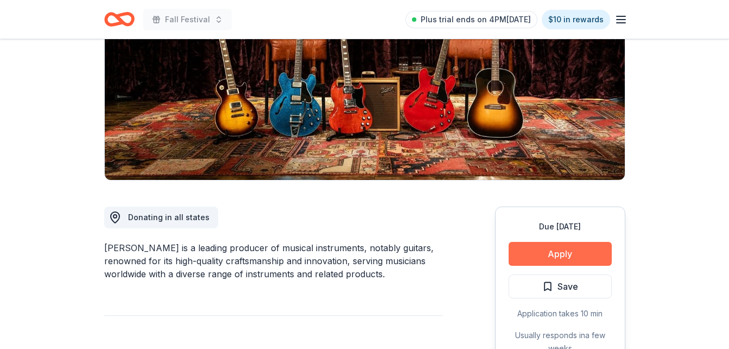
click at [531, 243] on button "Apply" at bounding box center [560, 254] width 103 height 24
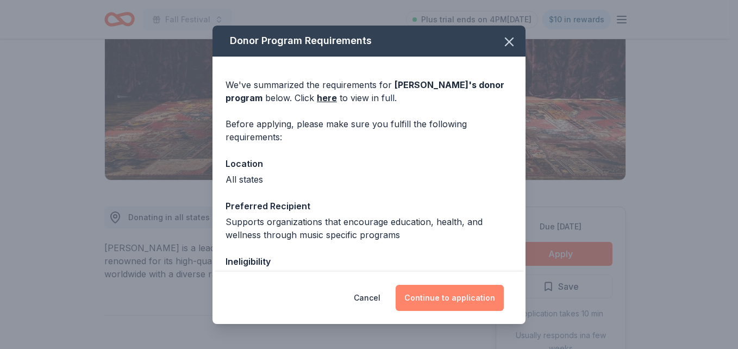
click at [446, 294] on button "Continue to application" at bounding box center [449, 298] width 108 height 26
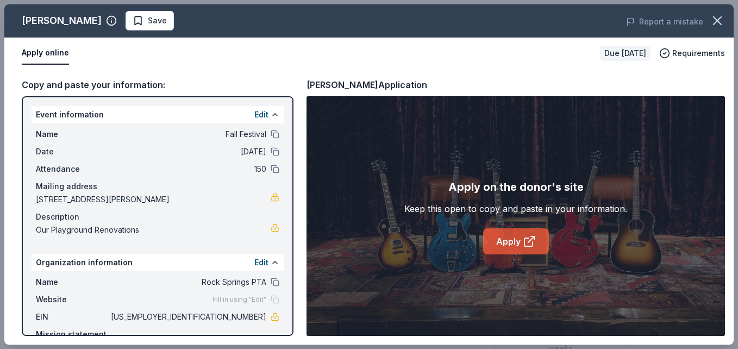
click at [507, 244] on link "Apply" at bounding box center [516, 241] width 66 height 26
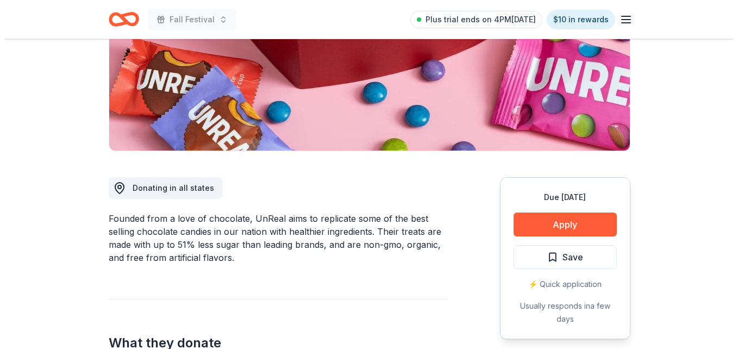
scroll to position [180, 0]
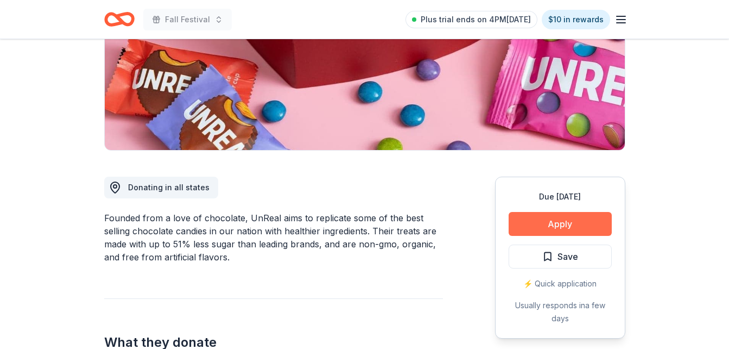
click at [531, 225] on button "Apply" at bounding box center [560, 224] width 103 height 24
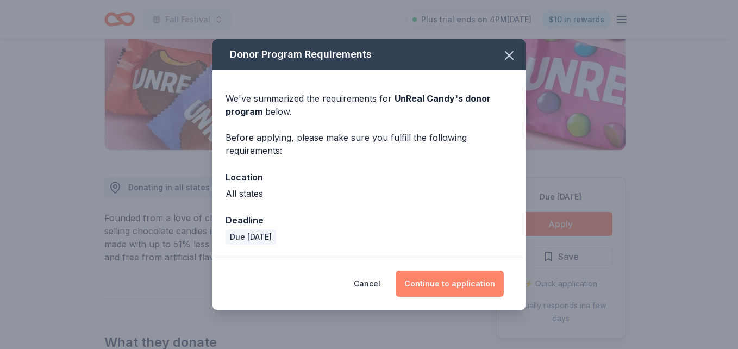
click at [444, 284] on button "Continue to application" at bounding box center [449, 283] width 108 height 26
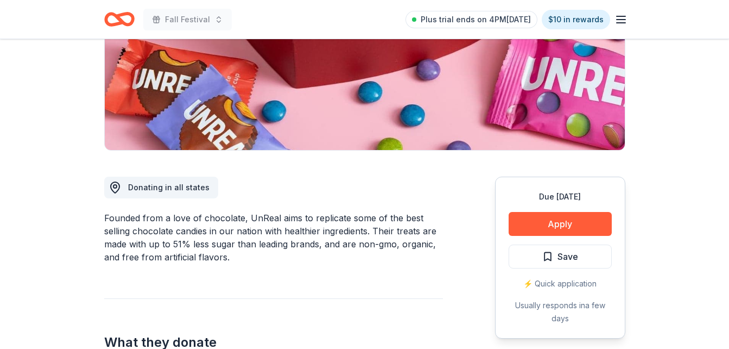
click at [444, 284] on button "Continue to application" at bounding box center [441, 278] width 103 height 25
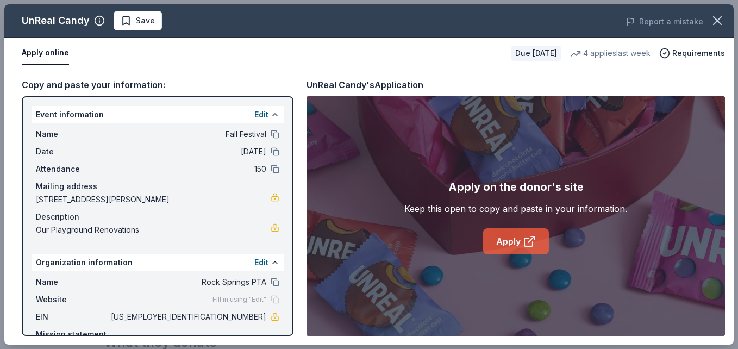
click at [528, 245] on icon at bounding box center [528, 242] width 8 height 8
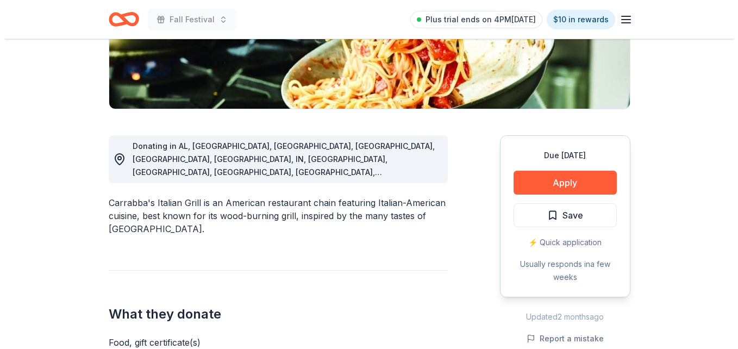
scroll to position [222, 0]
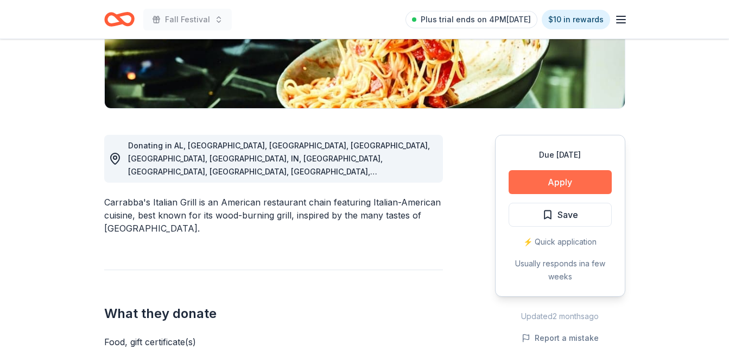
click at [544, 188] on button "Apply" at bounding box center [560, 182] width 103 height 24
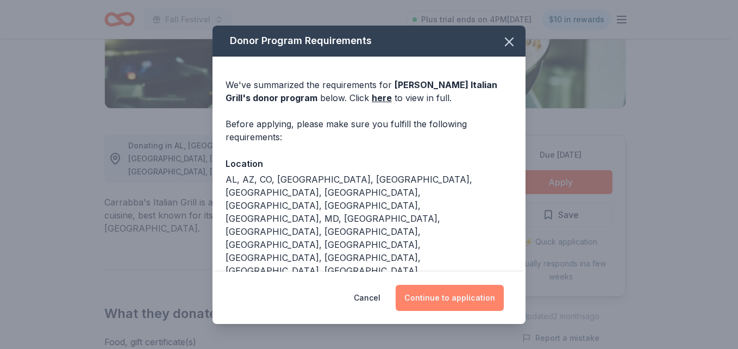
click at [449, 297] on button "Continue to application" at bounding box center [449, 298] width 108 height 26
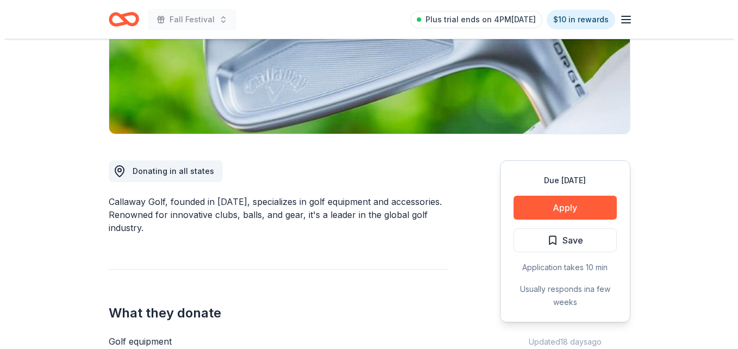
scroll to position [198, 0]
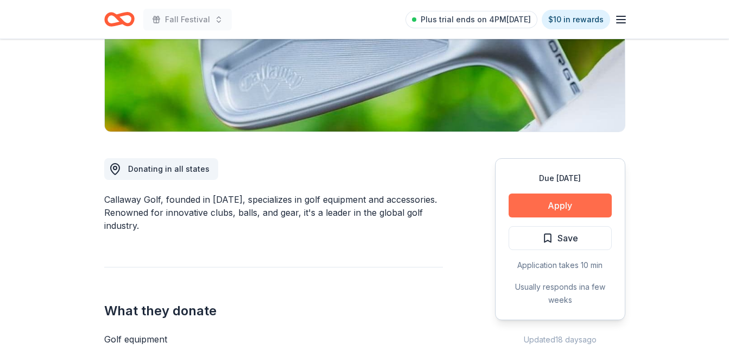
click at [539, 205] on button "Apply" at bounding box center [560, 205] width 103 height 24
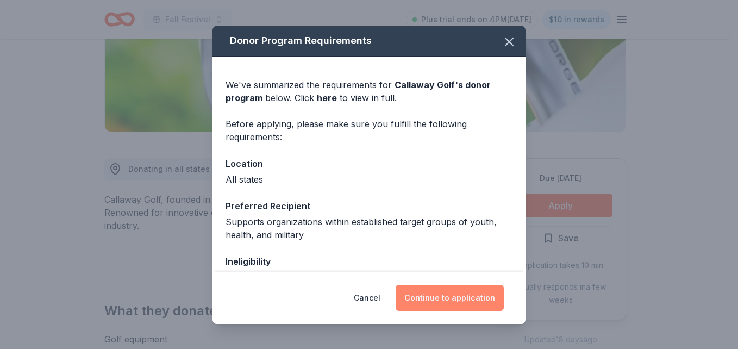
click at [443, 302] on button "Continue to application" at bounding box center [449, 298] width 108 height 26
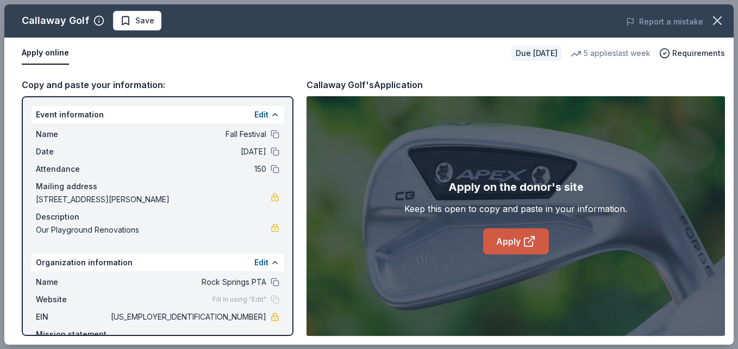
click at [502, 242] on link "Apply" at bounding box center [516, 241] width 66 height 26
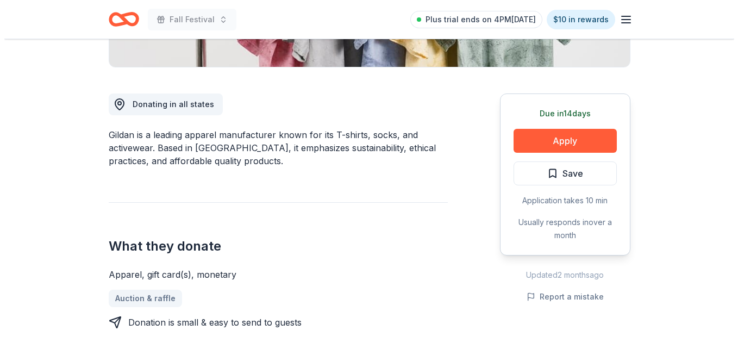
scroll to position [263, 0]
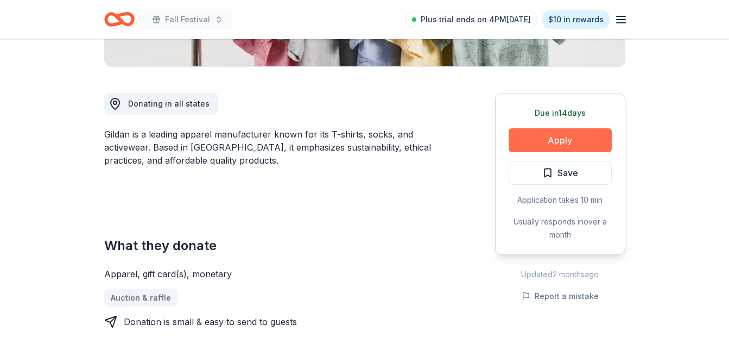
click at [539, 140] on button "Apply" at bounding box center [560, 140] width 103 height 24
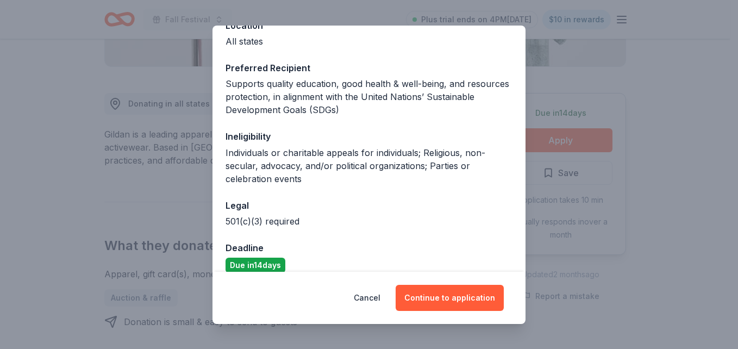
scroll to position [152, 0]
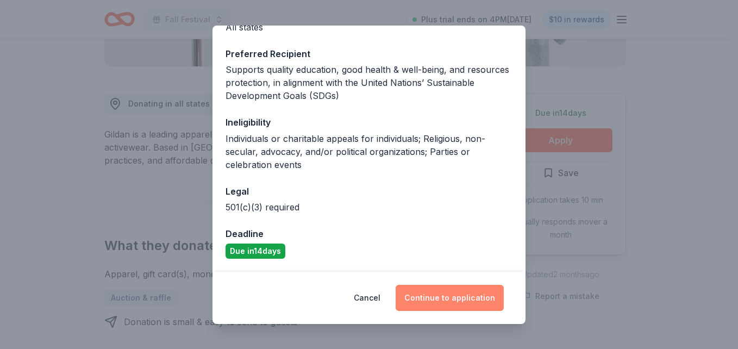
click at [452, 302] on button "Continue to application" at bounding box center [449, 298] width 108 height 26
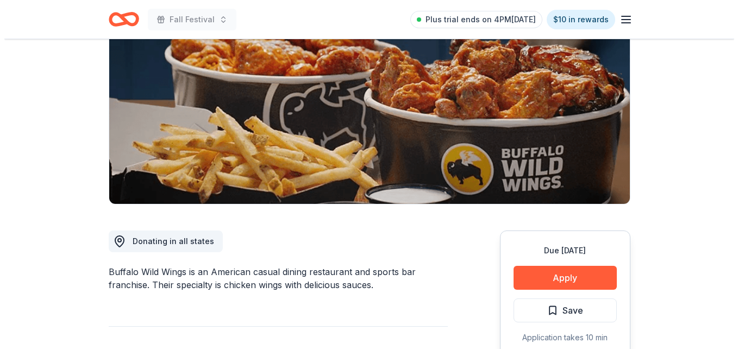
scroll to position [126, 0]
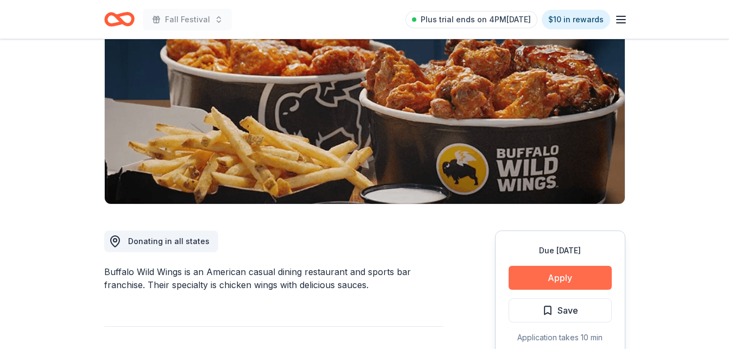
click at [543, 279] on button "Apply" at bounding box center [560, 278] width 103 height 24
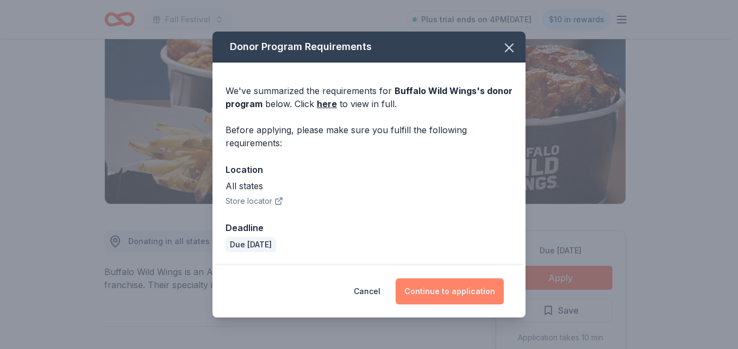
click at [480, 295] on button "Continue to application" at bounding box center [449, 291] width 108 height 26
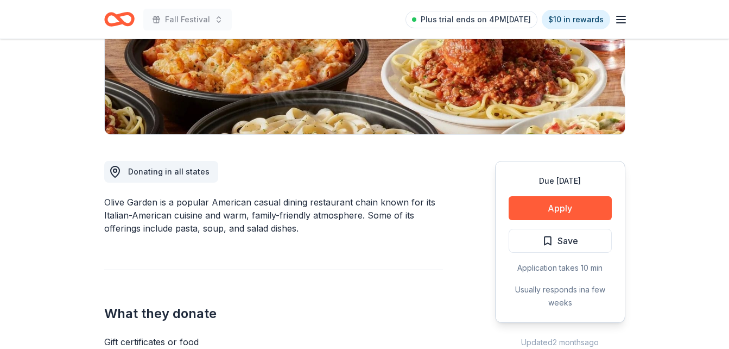
scroll to position [196, 0]
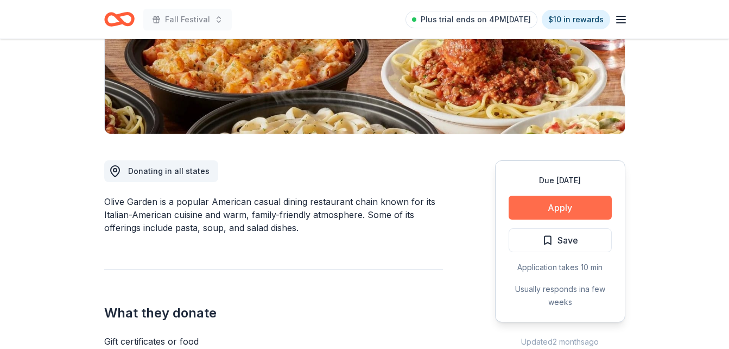
click at [545, 205] on button "Apply" at bounding box center [560, 208] width 103 height 24
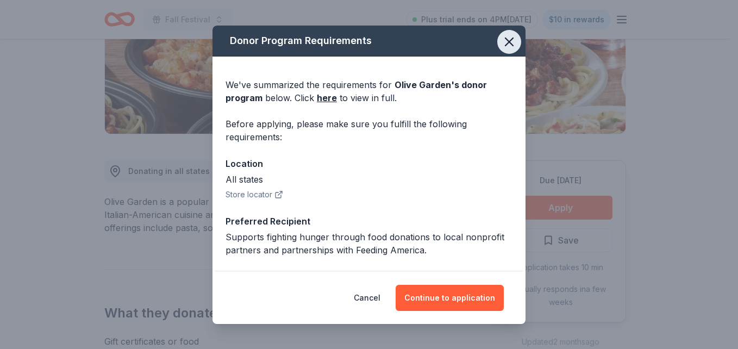
click at [505, 41] on icon "button" at bounding box center [509, 42] width 8 height 8
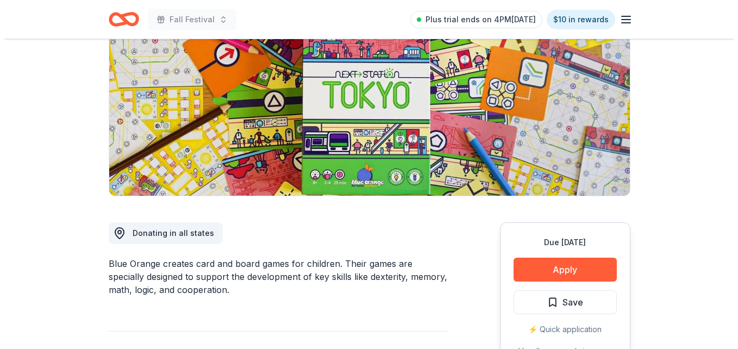
scroll to position [135, 0]
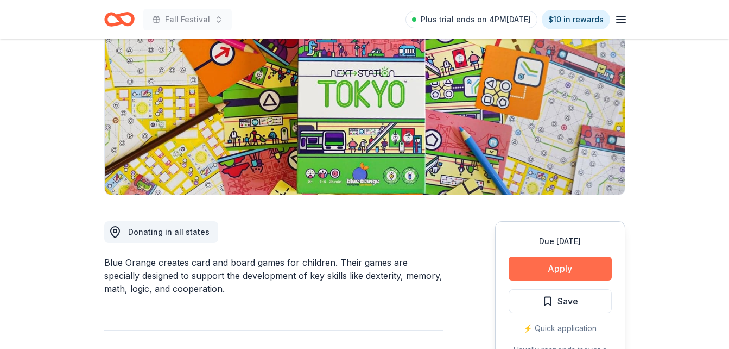
click at [584, 265] on button "Apply" at bounding box center [560, 268] width 103 height 24
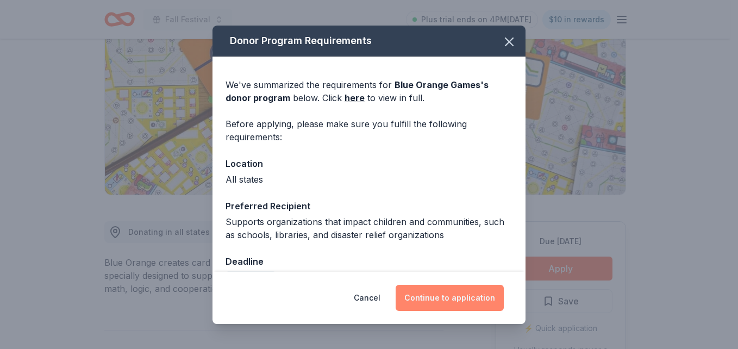
click at [468, 302] on button "Continue to application" at bounding box center [449, 298] width 108 height 26
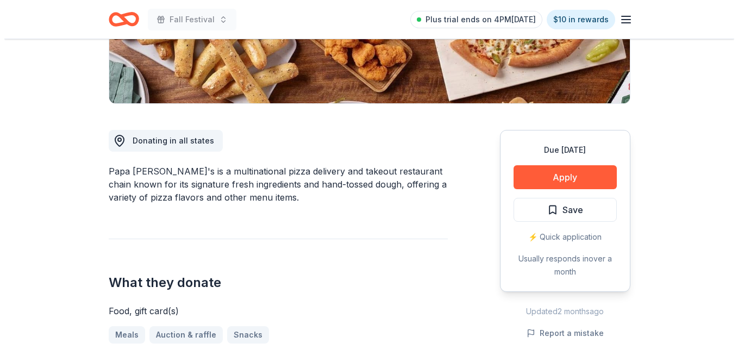
scroll to position [225, 0]
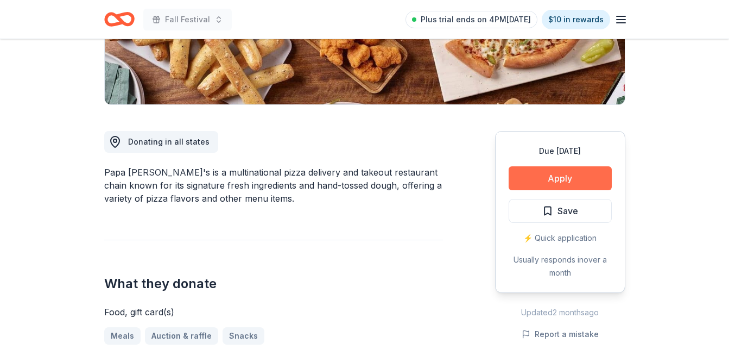
click at [565, 169] on button "Apply" at bounding box center [560, 178] width 103 height 24
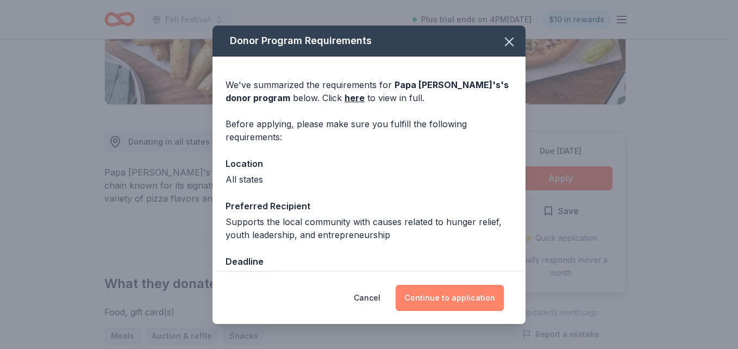
click at [480, 295] on button "Continue to application" at bounding box center [449, 298] width 108 height 26
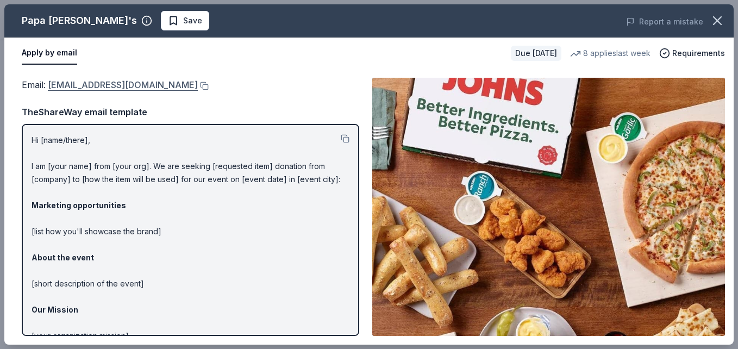
click at [137, 85] on link "foundation@papajohns.com" at bounding box center [123, 85] width 150 height 14
click at [198, 87] on button at bounding box center [203, 85] width 11 height 9
click at [168, 17] on span "Save" at bounding box center [185, 20] width 34 height 13
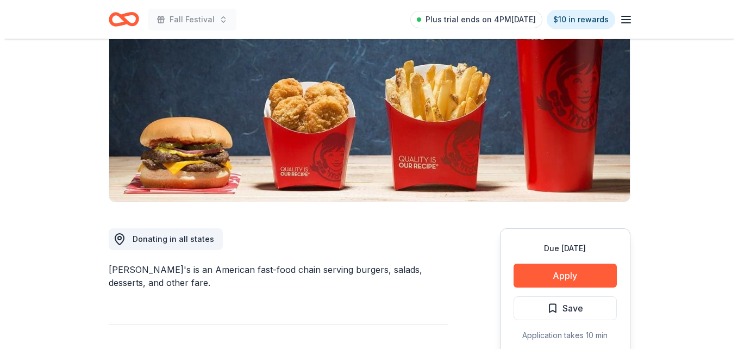
scroll to position [148, 0]
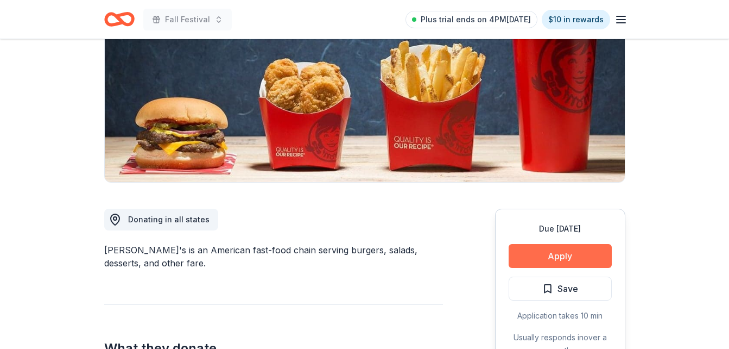
click at [545, 260] on button "Apply" at bounding box center [560, 256] width 103 height 24
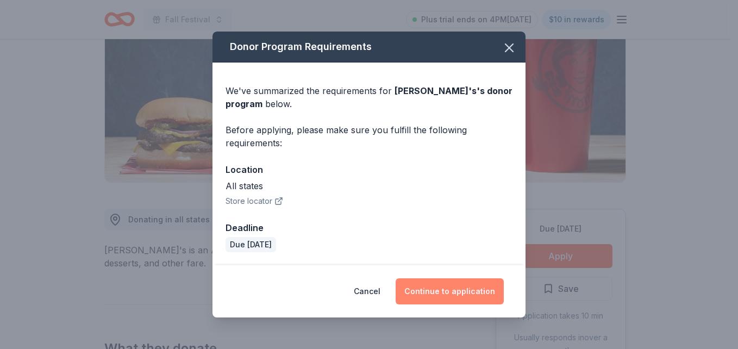
click at [453, 294] on button "Continue to application" at bounding box center [449, 291] width 108 height 26
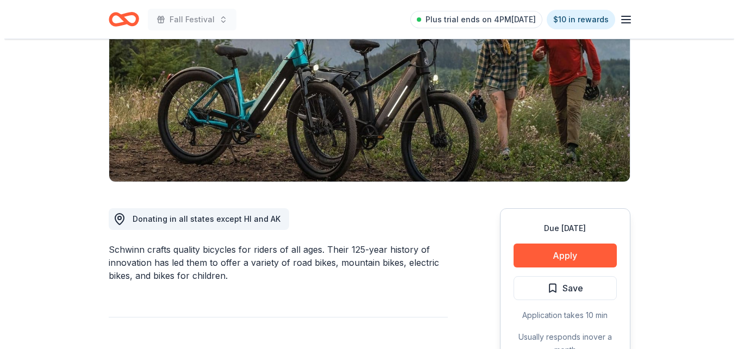
scroll to position [149, 0]
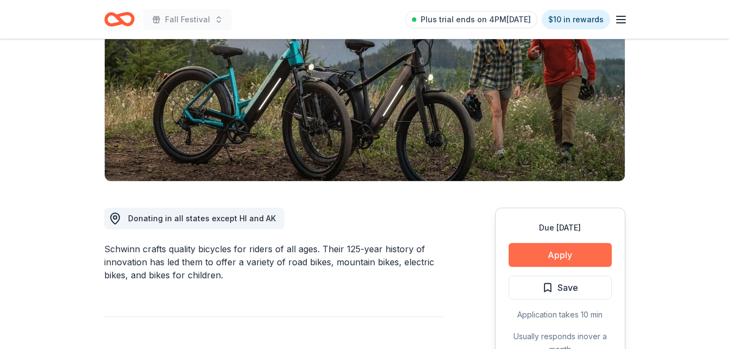
click at [520, 249] on button "Apply" at bounding box center [560, 255] width 103 height 24
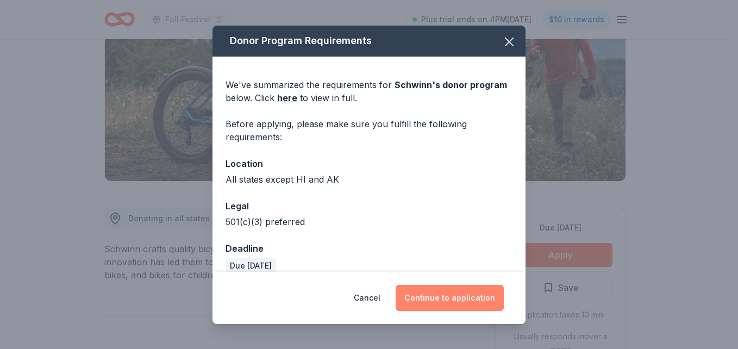
click at [474, 295] on button "Continue to application" at bounding box center [449, 298] width 108 height 26
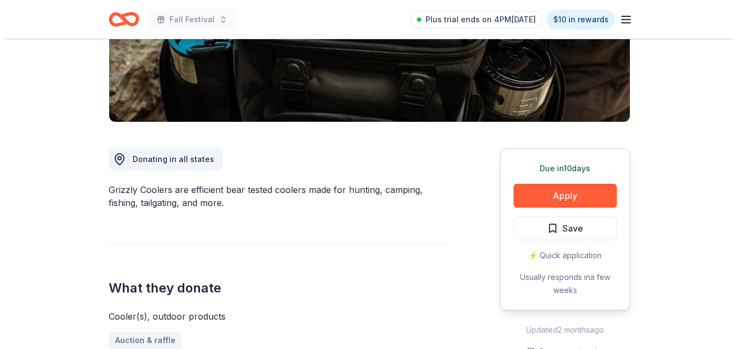
scroll to position [227, 0]
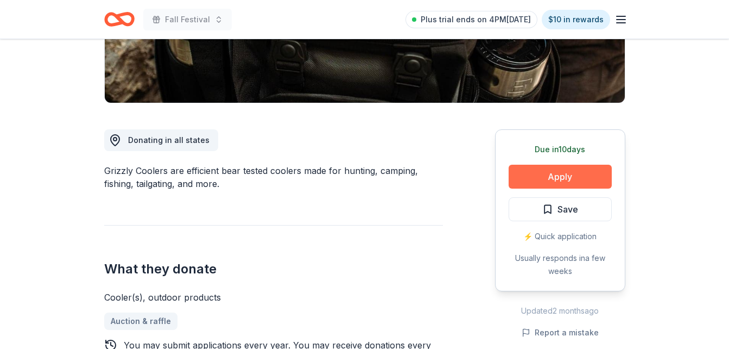
click at [550, 180] on button "Apply" at bounding box center [560, 177] width 103 height 24
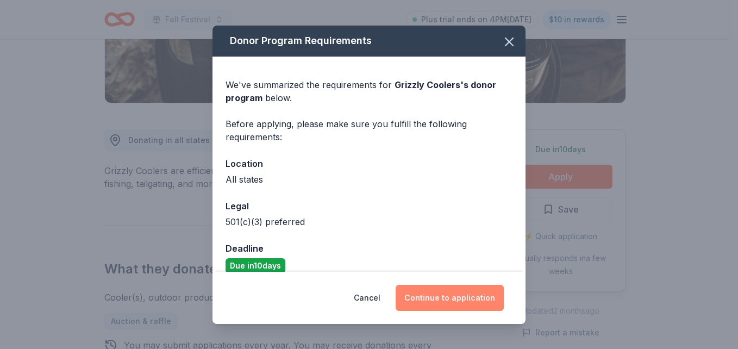
click at [457, 297] on button "Continue to application" at bounding box center [449, 298] width 108 height 26
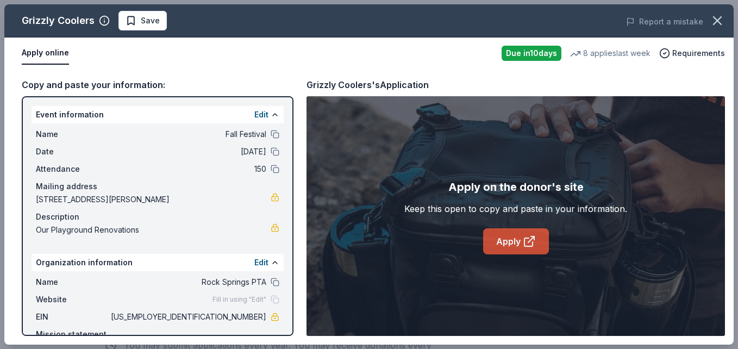
click at [499, 249] on link "Apply" at bounding box center [516, 241] width 66 height 26
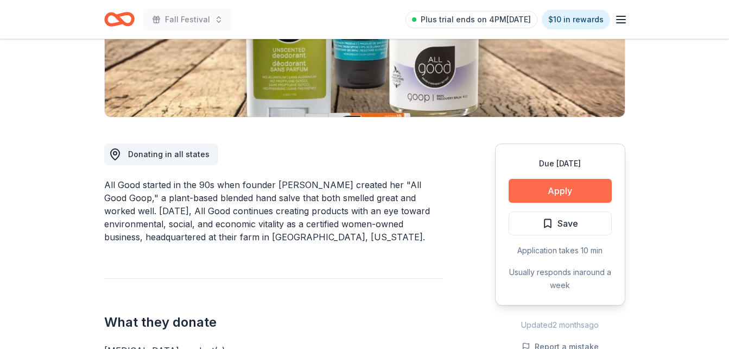
scroll to position [213, 0]
click at [585, 188] on button "Apply" at bounding box center [560, 190] width 103 height 24
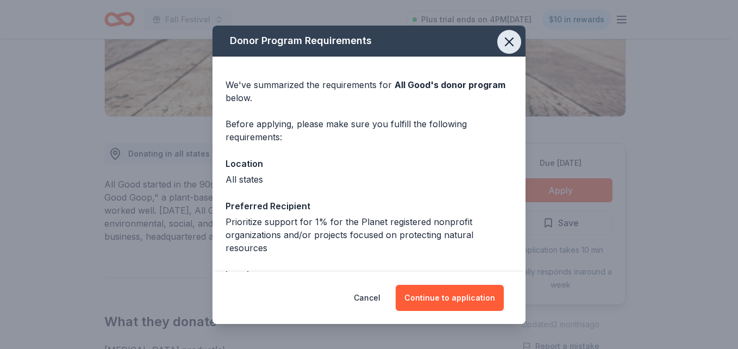
click at [505, 42] on icon "button" at bounding box center [509, 42] width 8 height 8
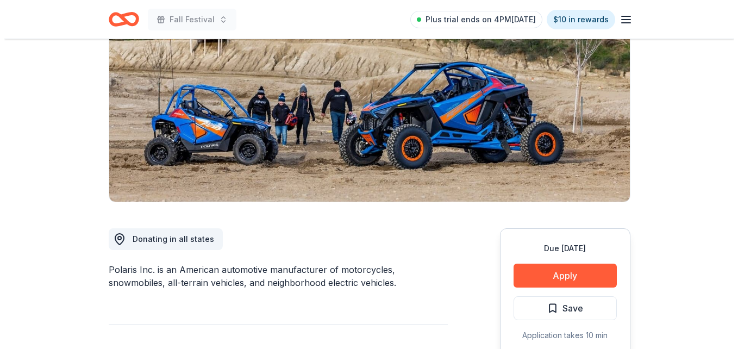
scroll to position [129, 0]
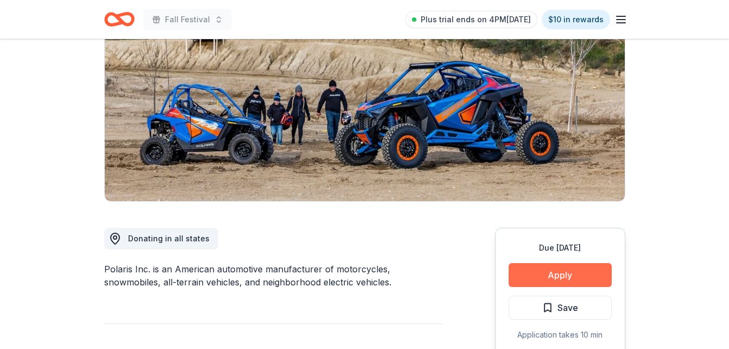
click at [519, 279] on button "Apply" at bounding box center [560, 275] width 103 height 24
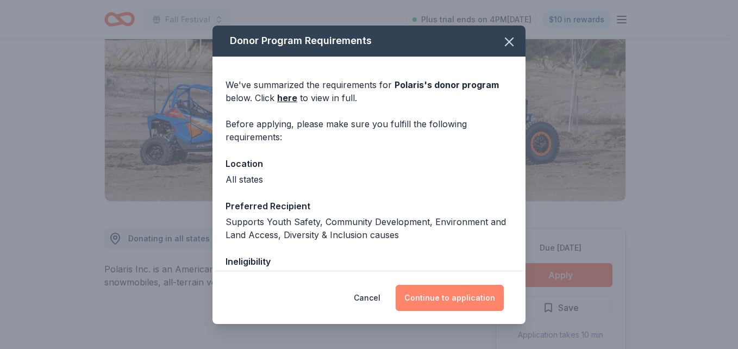
click at [432, 289] on button "Continue to application" at bounding box center [449, 298] width 108 height 26
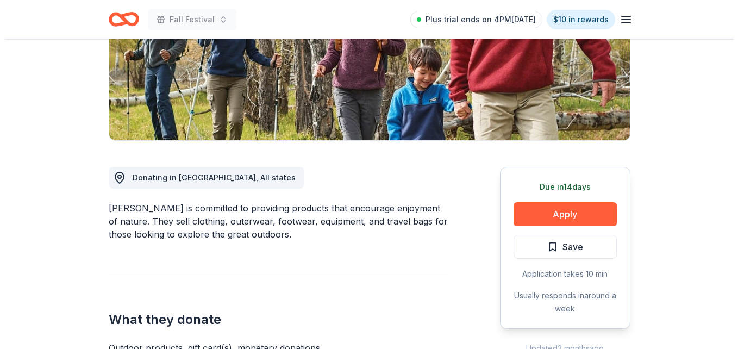
scroll to position [190, 0]
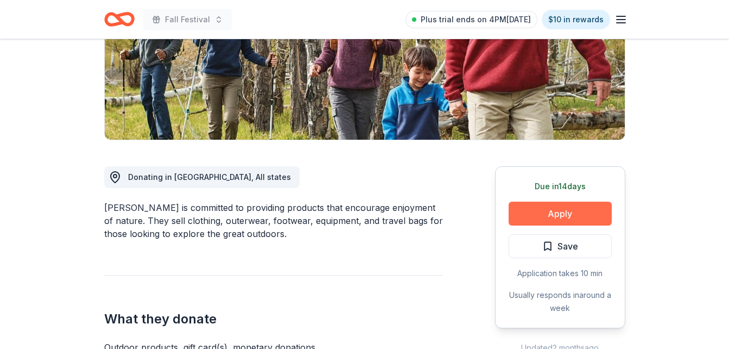
click at [545, 215] on button "Apply" at bounding box center [560, 213] width 103 height 24
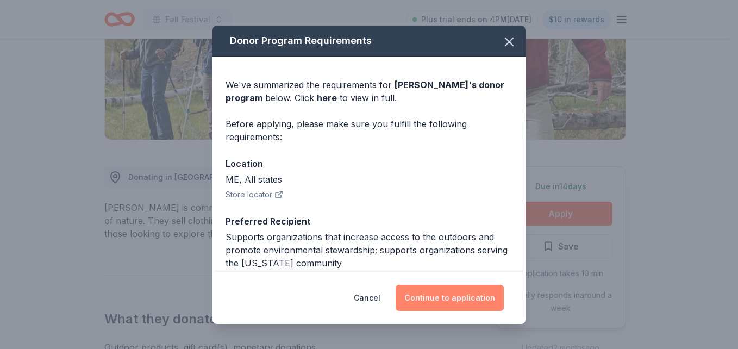
click at [466, 299] on button "Continue to application" at bounding box center [449, 298] width 108 height 26
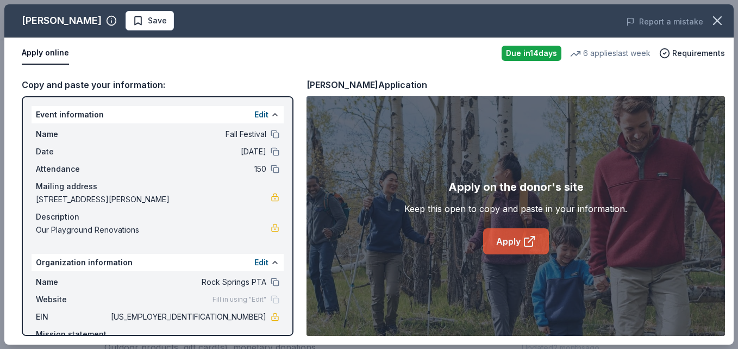
click at [508, 239] on link "Apply" at bounding box center [516, 241] width 66 height 26
click at [499, 231] on link "Apply" at bounding box center [516, 241] width 66 height 26
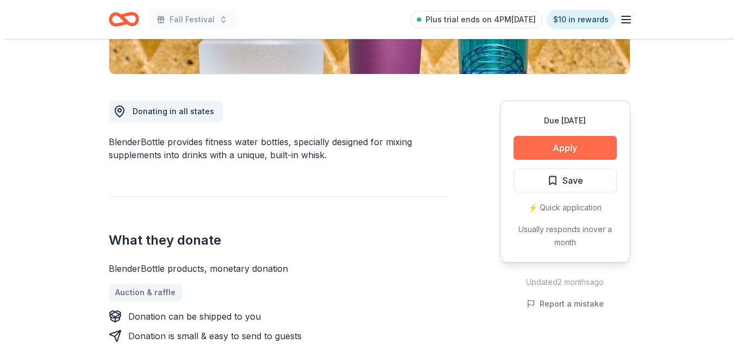
scroll to position [256, 0]
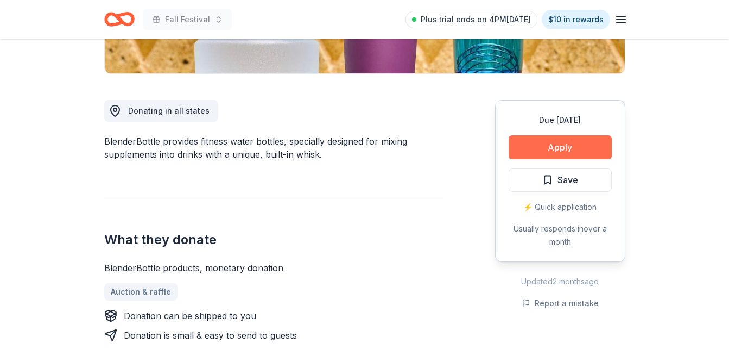
click at [557, 139] on button "Apply" at bounding box center [560, 147] width 103 height 24
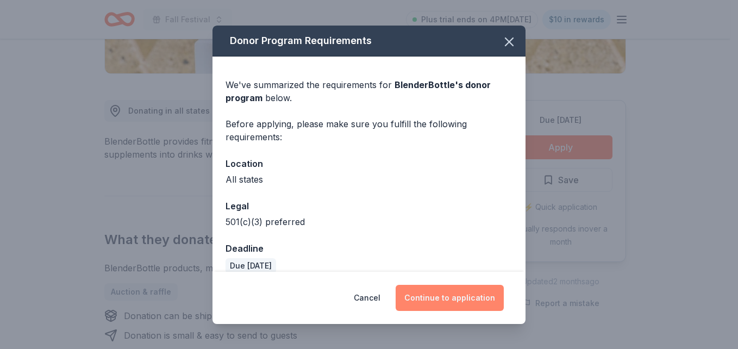
click at [423, 301] on button "Continue to application" at bounding box center [449, 298] width 108 height 26
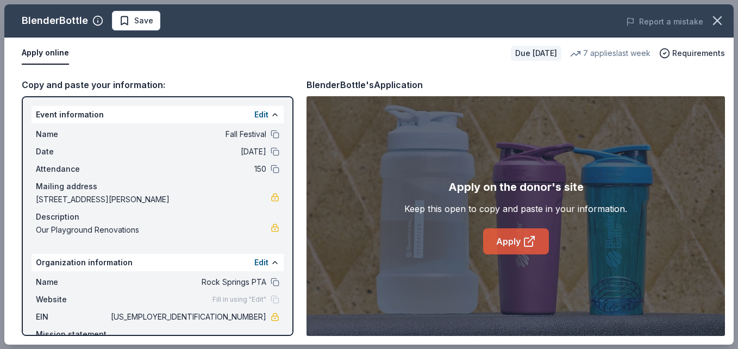
click at [499, 246] on link "Apply" at bounding box center [516, 241] width 66 height 26
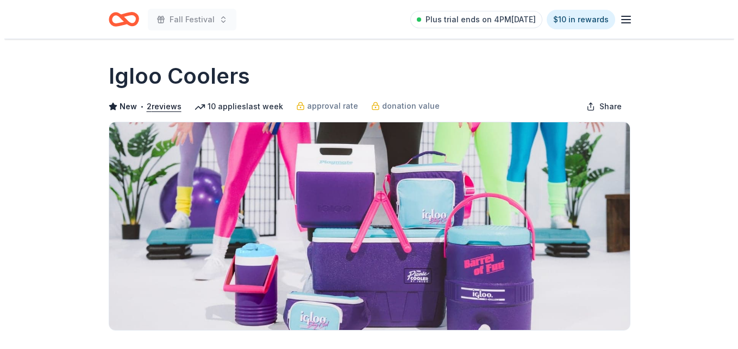
scroll to position [144, 0]
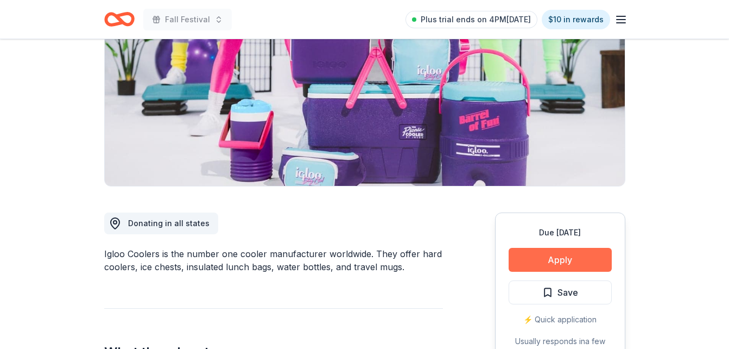
click at [549, 259] on button "Apply" at bounding box center [560, 260] width 103 height 24
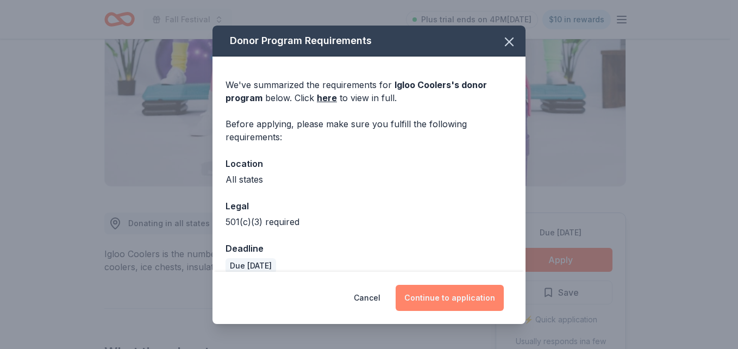
click at [480, 299] on button "Continue to application" at bounding box center [449, 298] width 108 height 26
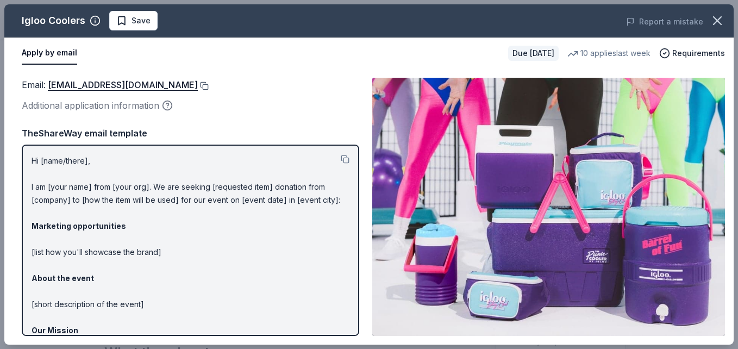
click at [198, 86] on button at bounding box center [203, 85] width 11 height 9
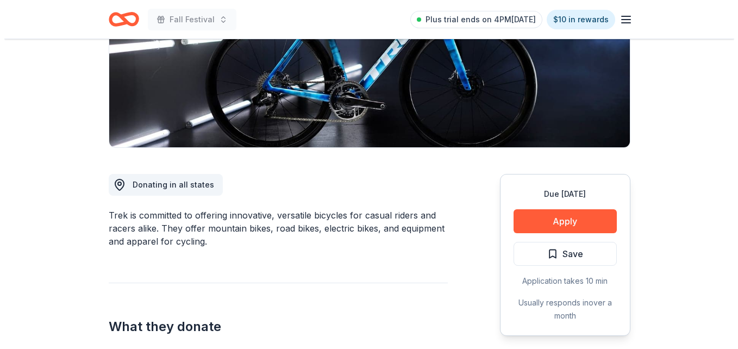
scroll to position [183, 0]
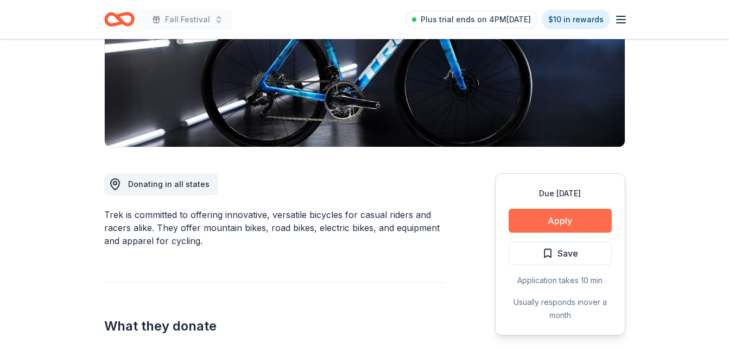
click at [539, 224] on button "Apply" at bounding box center [560, 221] width 103 height 24
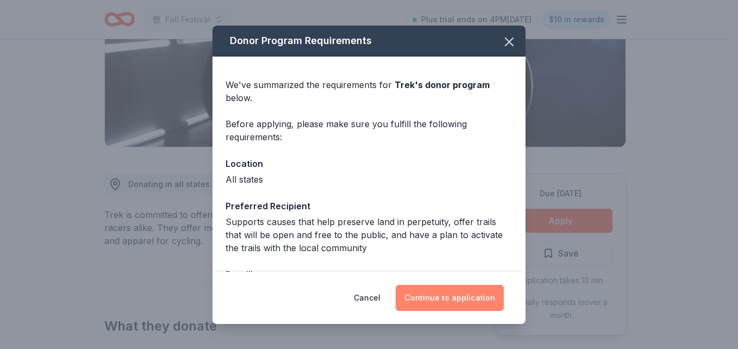
click at [444, 295] on button "Continue to application" at bounding box center [449, 298] width 108 height 26
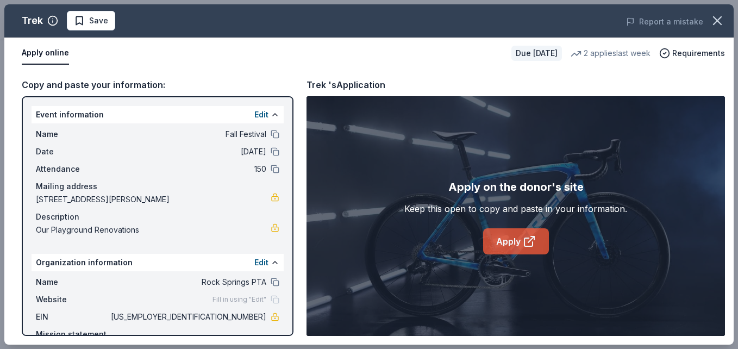
click at [516, 250] on link "Apply" at bounding box center [516, 241] width 66 height 26
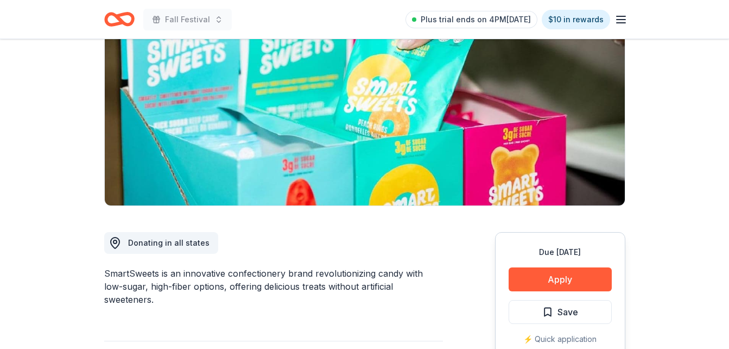
scroll to position [125, 0]
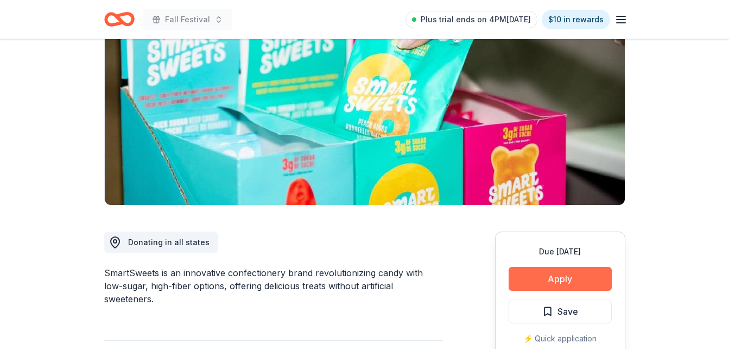
click at [534, 283] on button "Apply" at bounding box center [560, 279] width 103 height 24
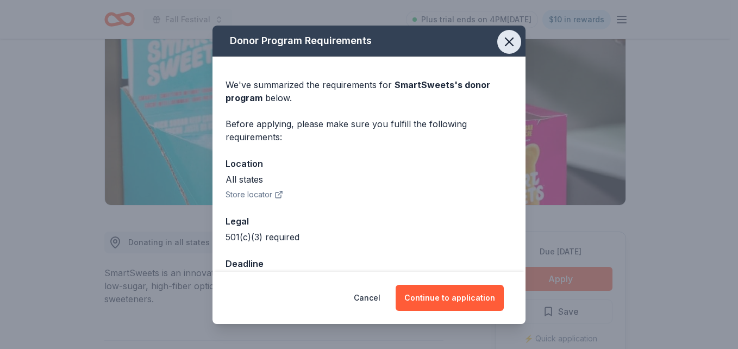
click at [505, 40] on icon "button" at bounding box center [509, 42] width 8 height 8
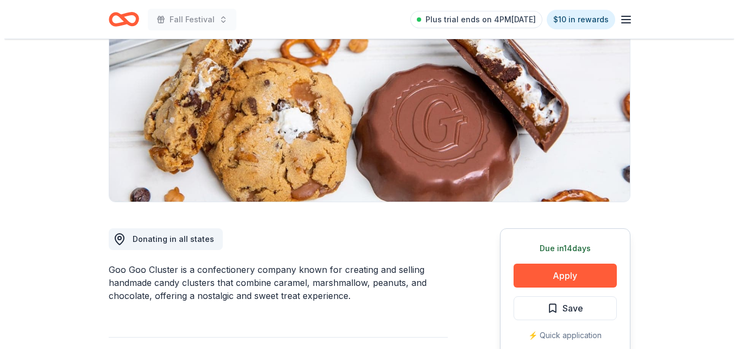
scroll to position [129, 0]
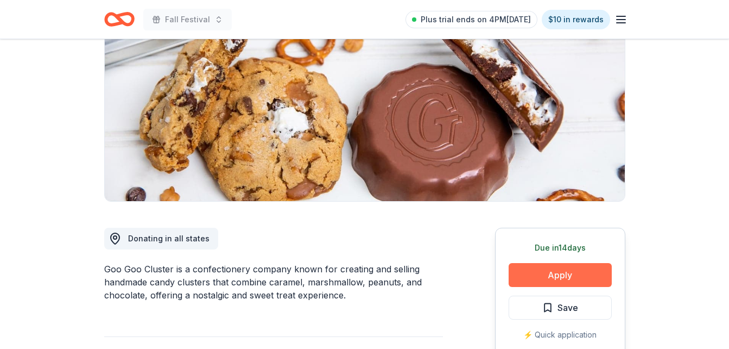
click at [557, 268] on button "Apply" at bounding box center [560, 275] width 103 height 24
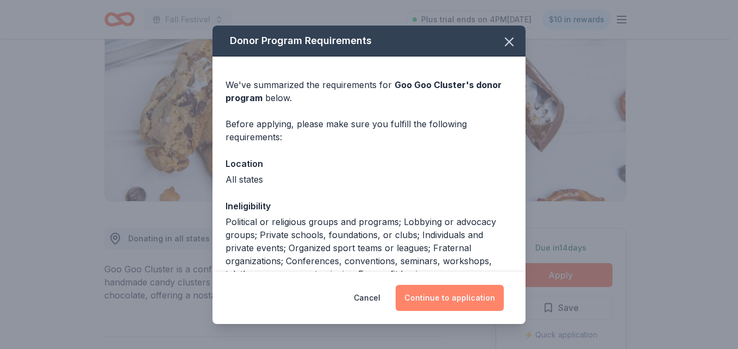
click at [489, 295] on button "Continue to application" at bounding box center [449, 298] width 108 height 26
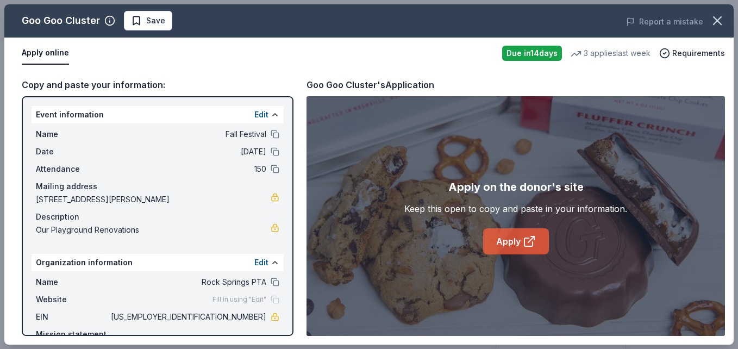
click at [518, 235] on link "Apply" at bounding box center [516, 241] width 66 height 26
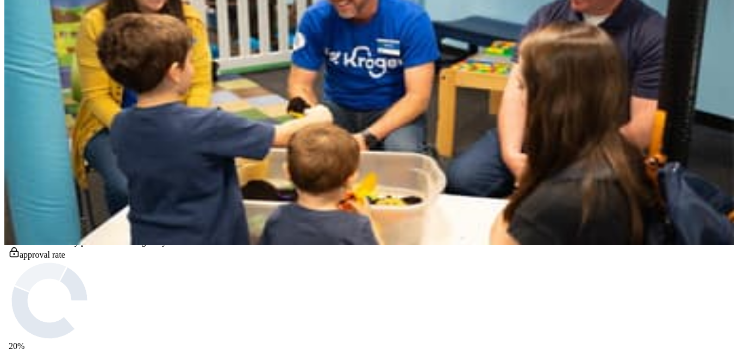
scroll to position [106, 0]
